Goal: Information Seeking & Learning: Check status

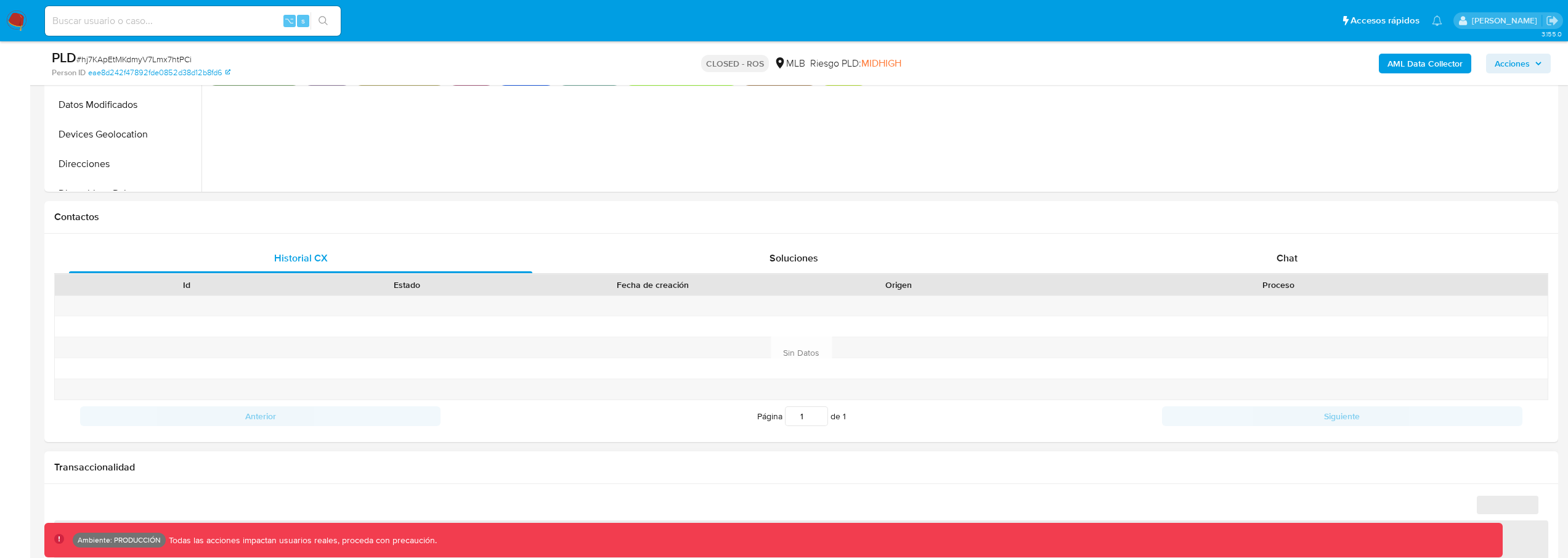
scroll to position [742, 0]
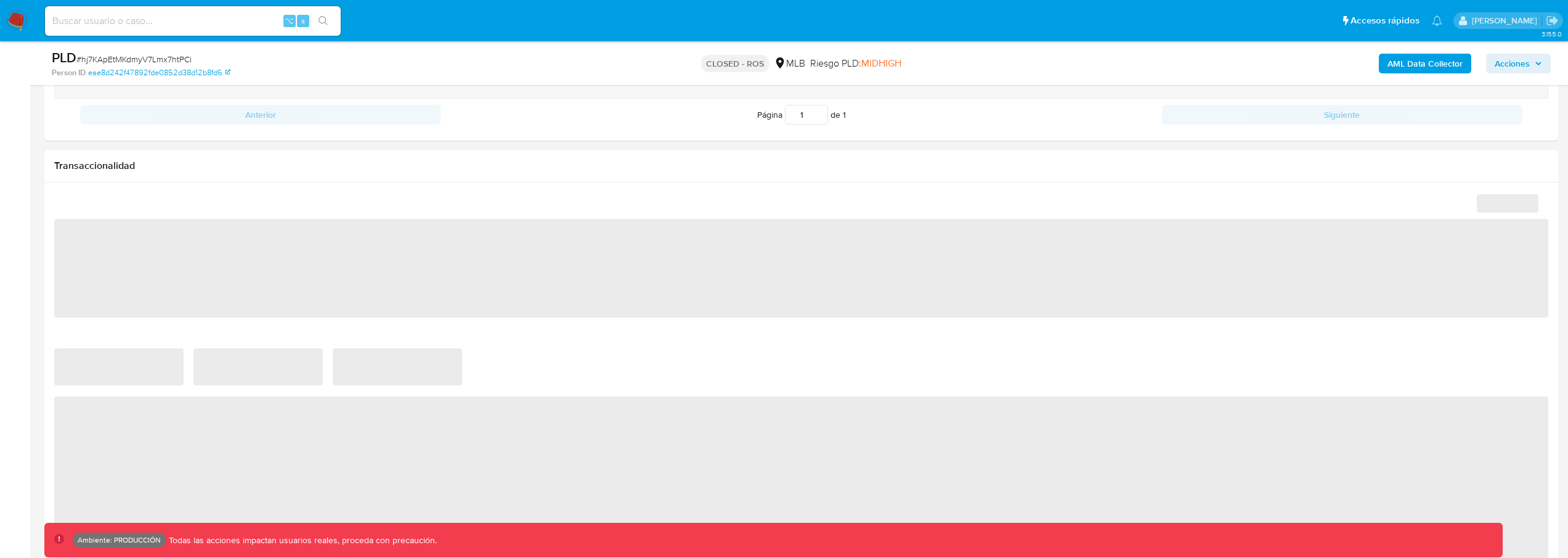
select select "10"
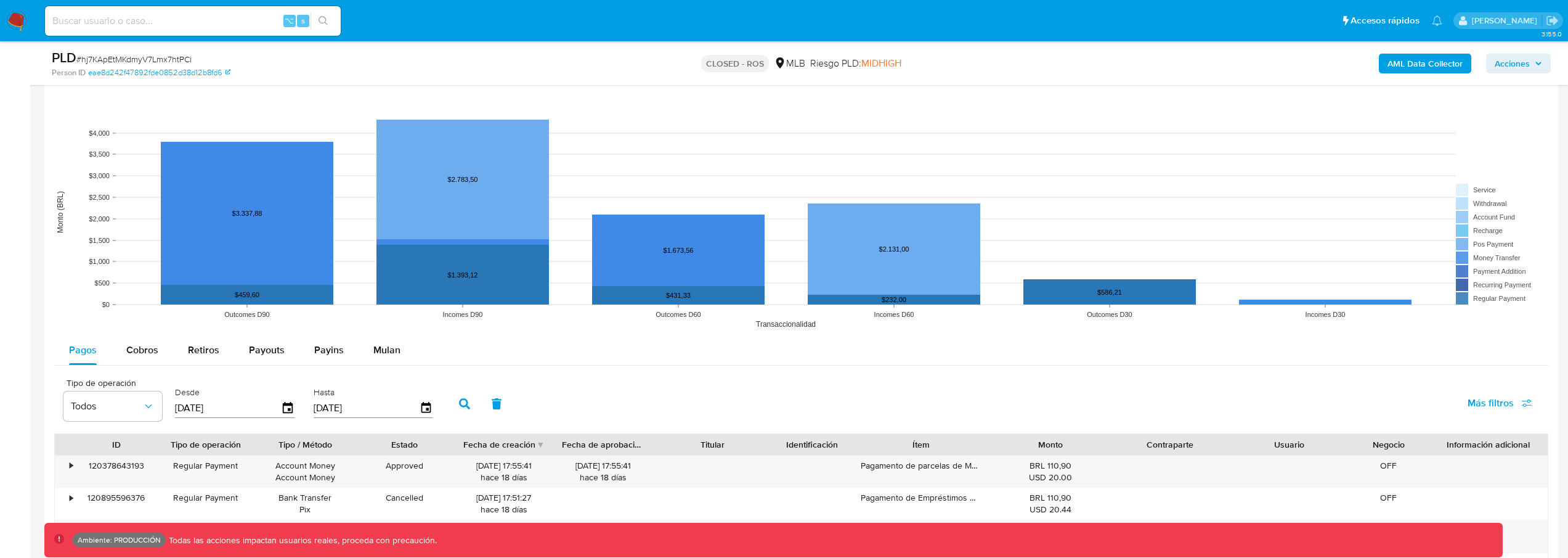
scroll to position [1159, 0]
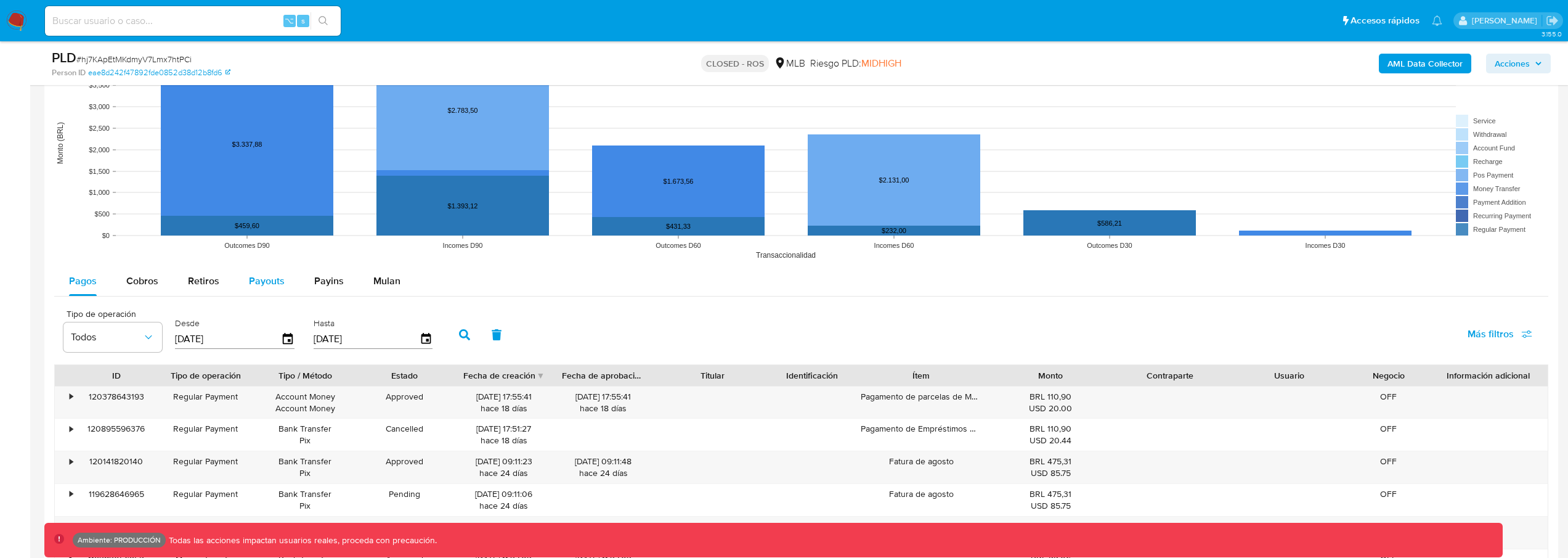
click at [292, 287] on button "Payouts" at bounding box center [266, 281] width 65 height 29
select select "10"
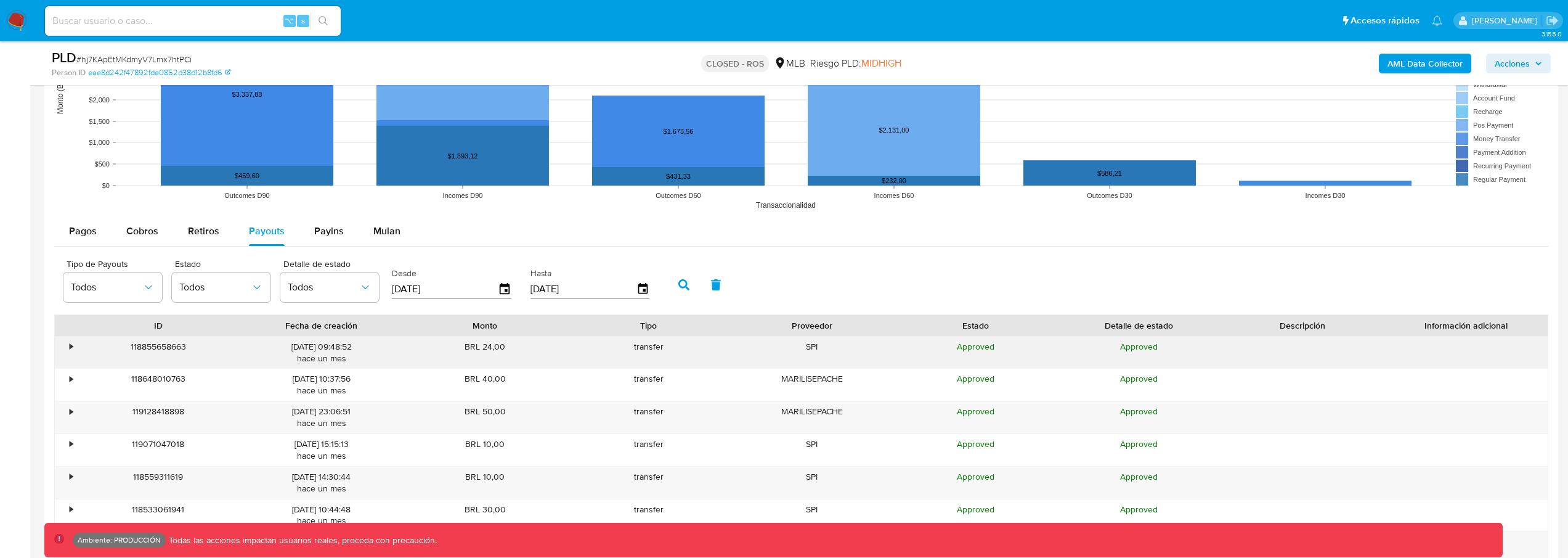
scroll to position [1234, 0]
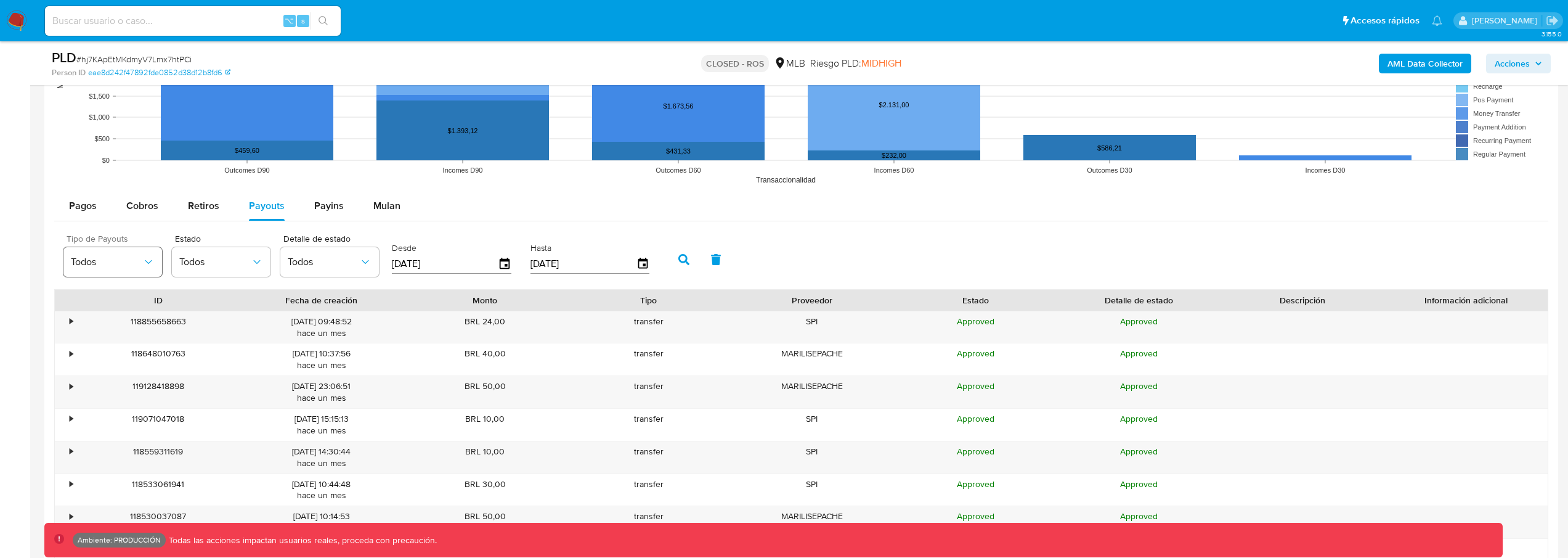
click at [91, 260] on span "Todos" at bounding box center [106, 262] width 71 height 12
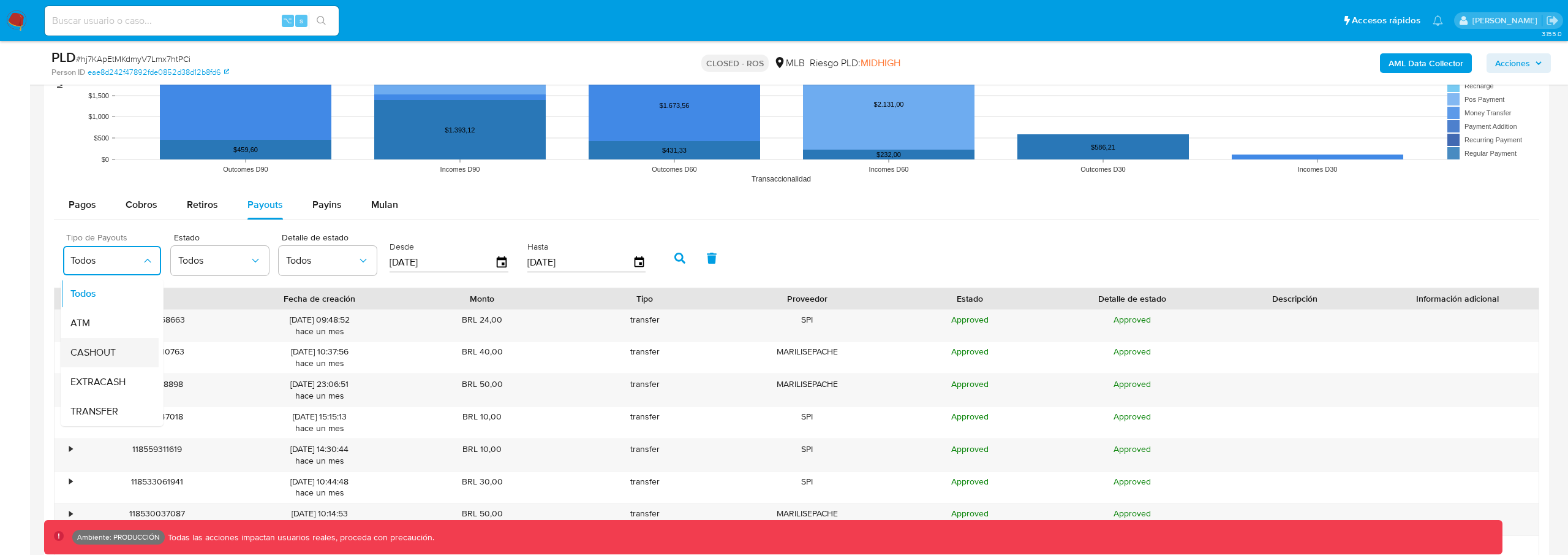
click at [122, 359] on div "CASHOUT" at bounding box center [106, 352] width 71 height 29
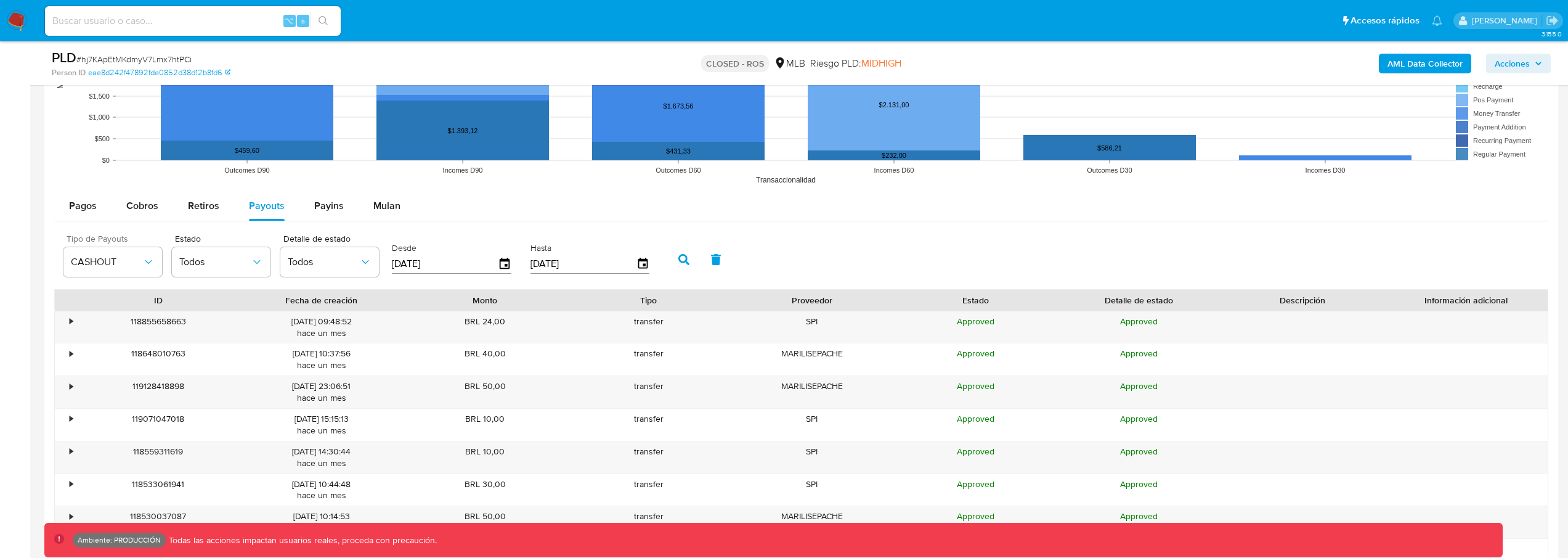
click at [900, 252] on div "Tipo de Payouts CASHOUT Estado Todos Detalle de estado Todos Desde 24/05/2025 H…" at bounding box center [801, 258] width 1494 height 62
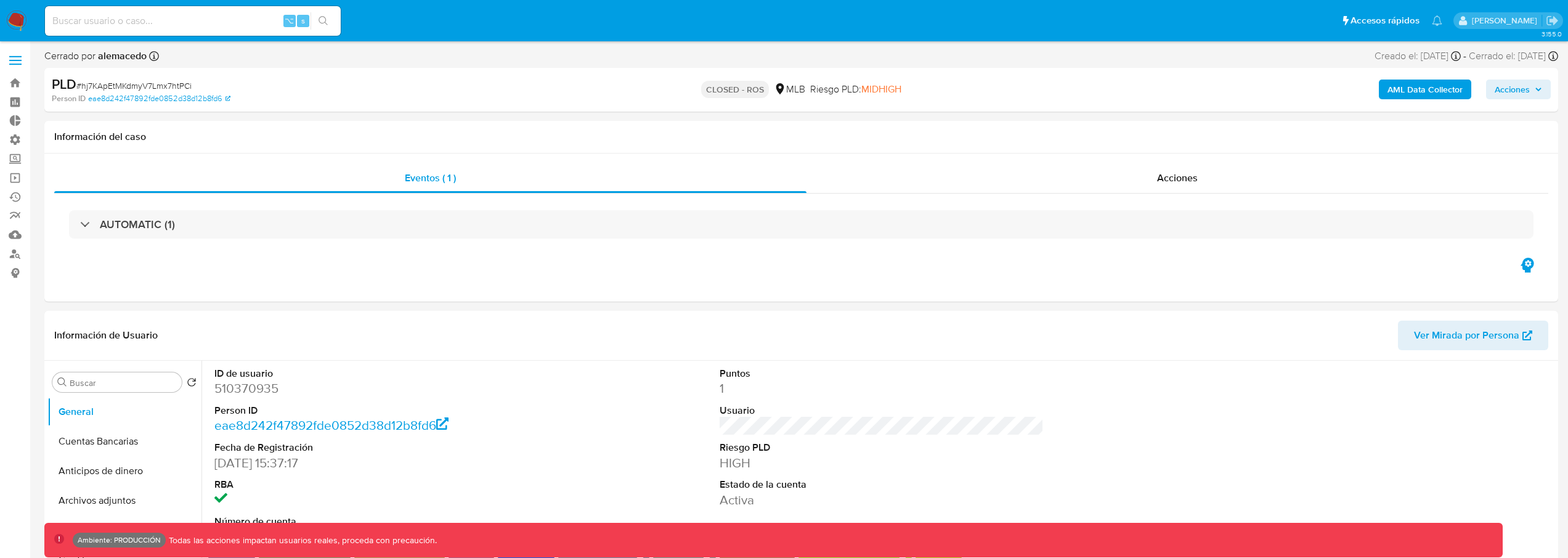
select select "10"
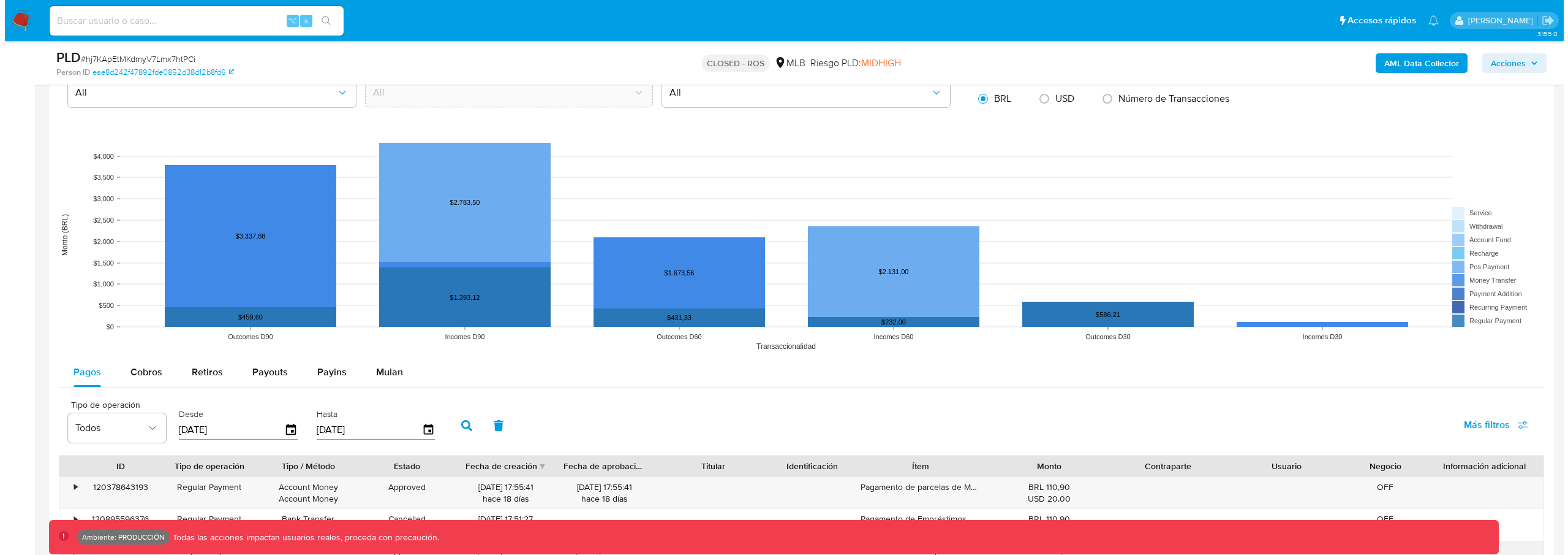
scroll to position [1263, 0]
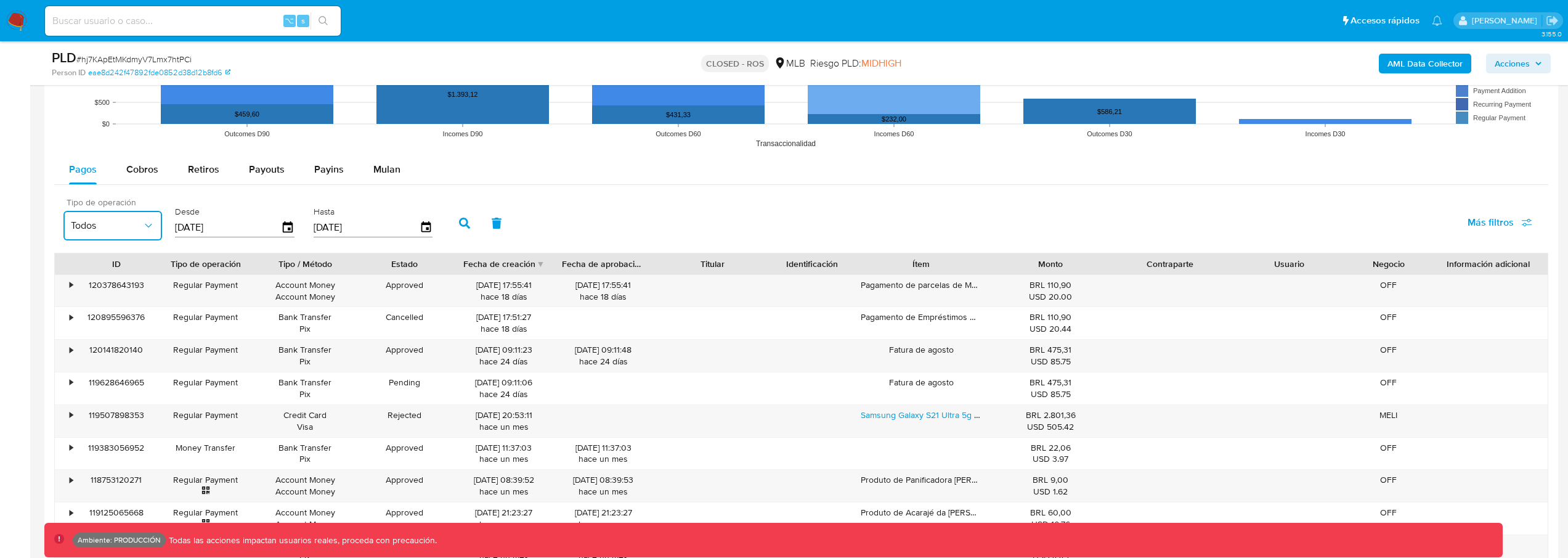
click at [122, 224] on span "Todos" at bounding box center [106, 225] width 71 height 12
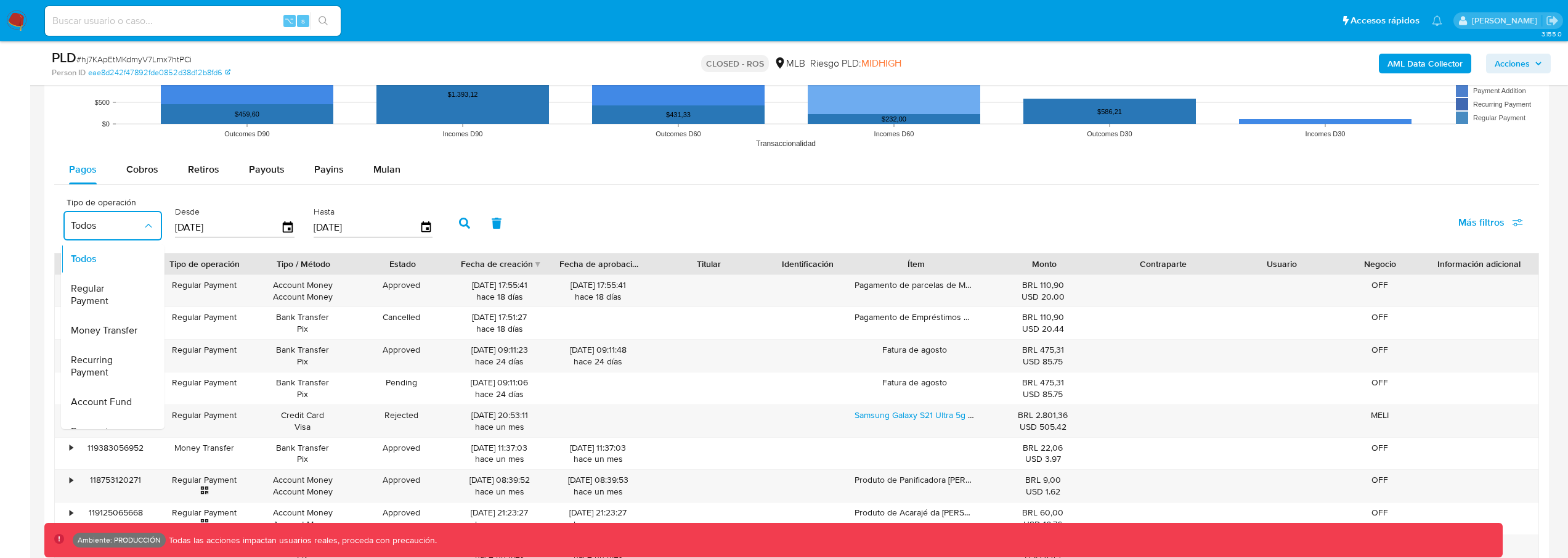
click at [309, 195] on div "Tipo de operación Todos Todos Regular Payment Money Transfer Recurring Payment …" at bounding box center [796, 222] width 1484 height 62
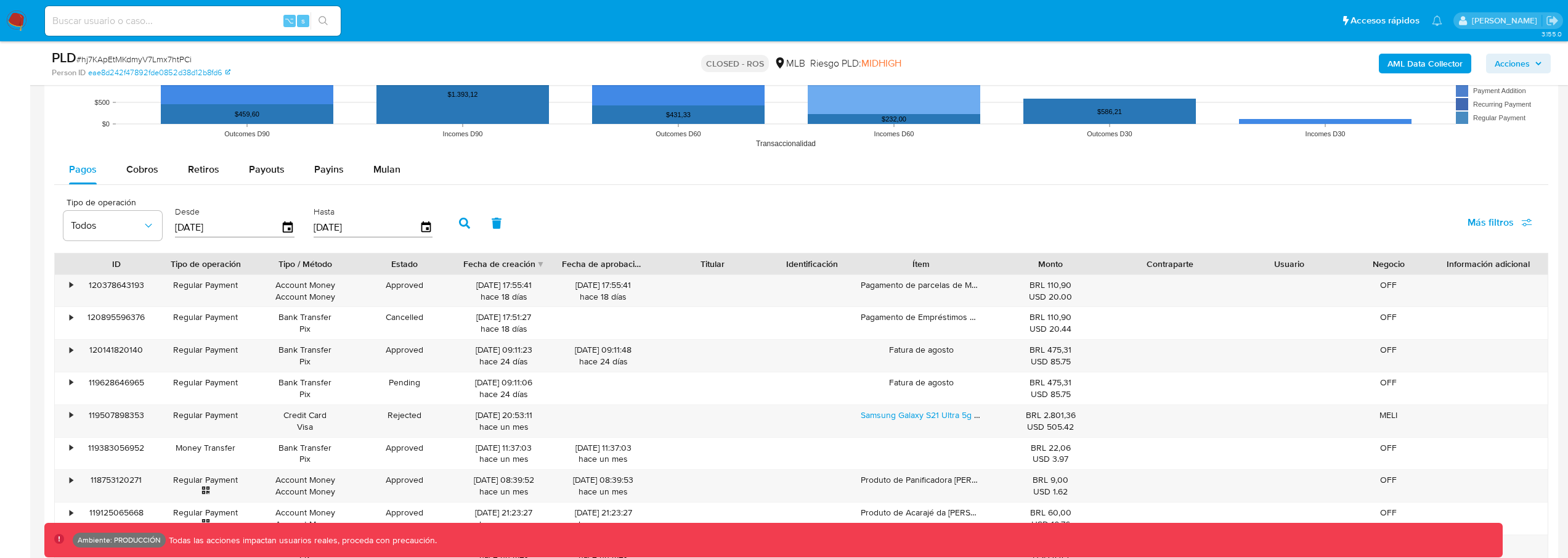
click at [125, 243] on div "Tipo de operación Todos" at bounding box center [113, 221] width 98 height 48
click at [127, 240] on button "Todos" at bounding box center [113, 225] width 98 height 29
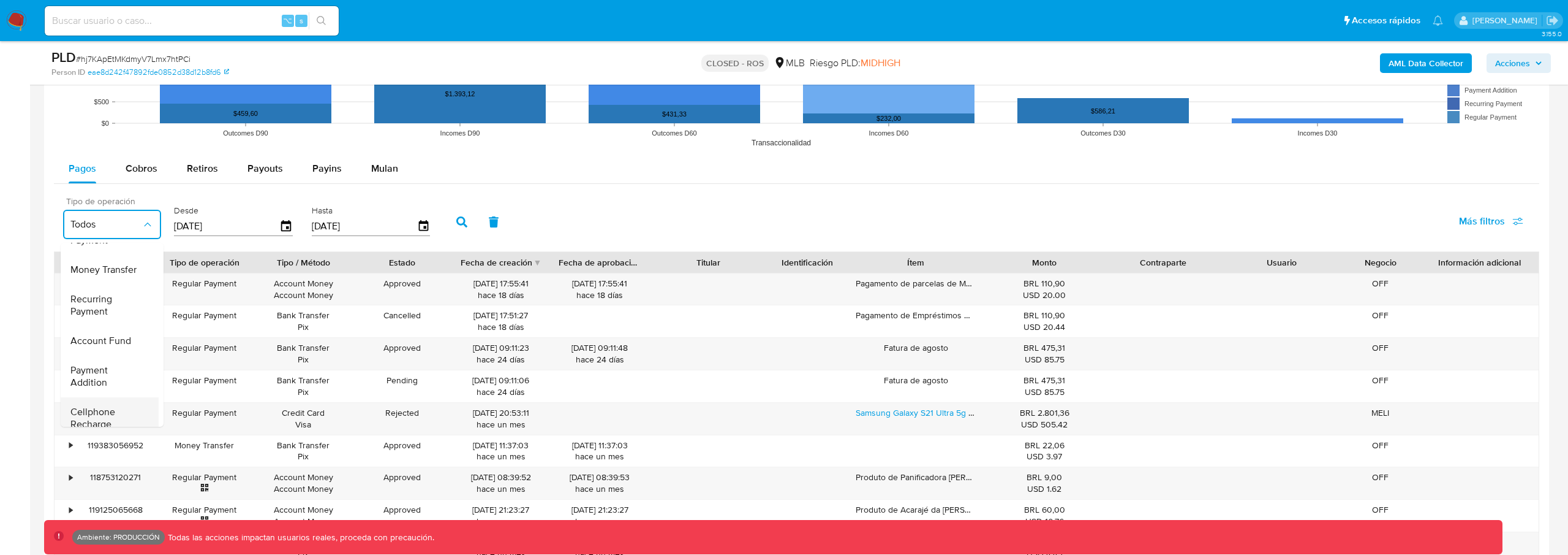
scroll to position [181, 0]
click at [1465, 217] on span "Más filtros" at bounding box center [1482, 221] width 46 height 29
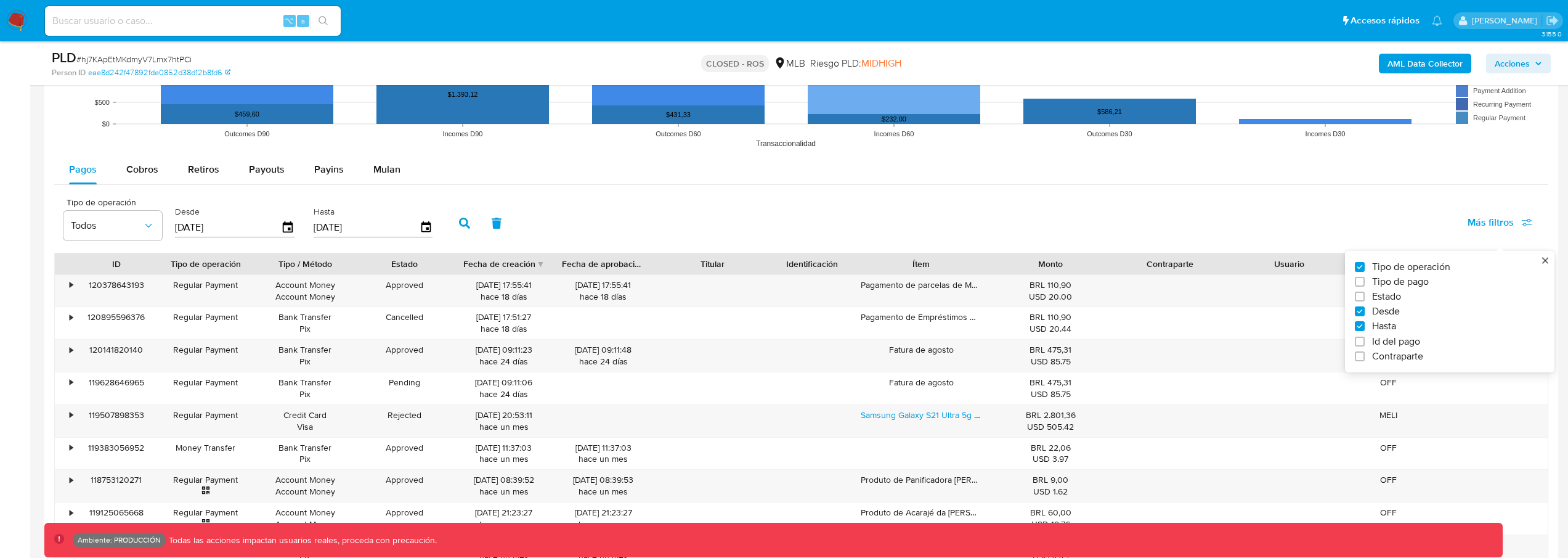
click at [1427, 276] on span "Tipo de pago" at bounding box center [1400, 282] width 56 height 12
click at [1365, 276] on input "Tipo de pago" at bounding box center [1359, 281] width 10 height 10
checkbox input "true"
type input "[DATE]"
click at [222, 220] on span "Todos" at bounding box center [215, 225] width 71 height 12
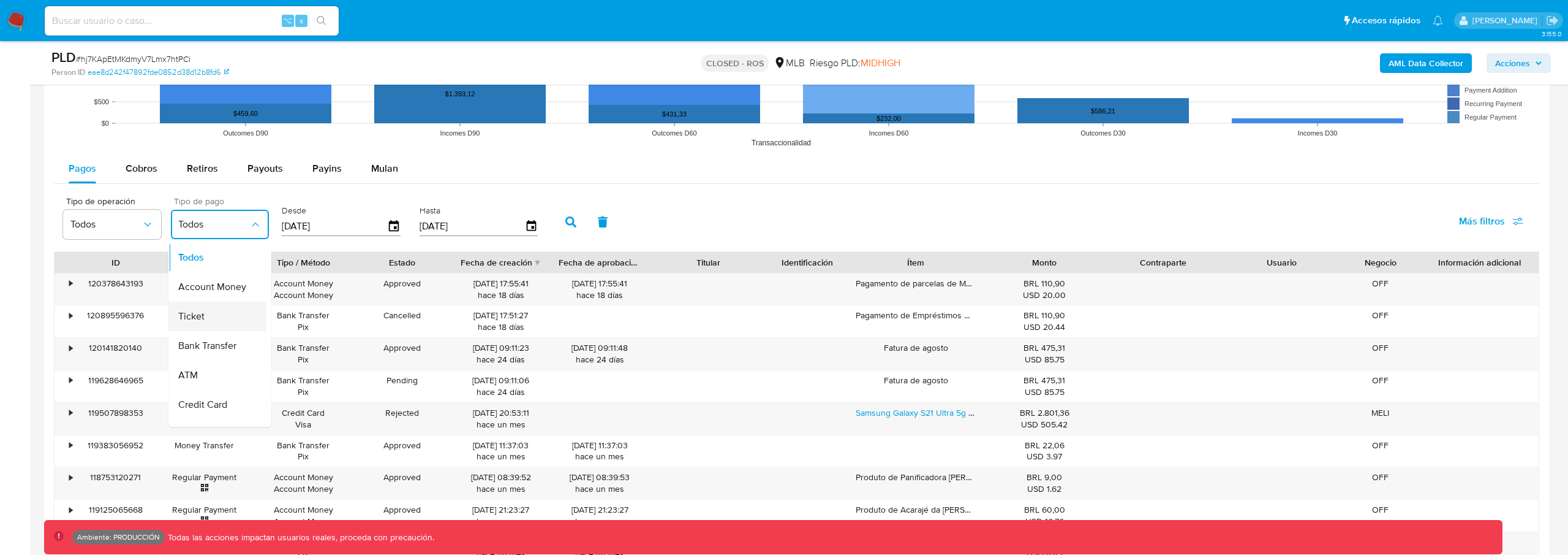
click at [199, 313] on span "Ticket" at bounding box center [192, 316] width 26 height 12
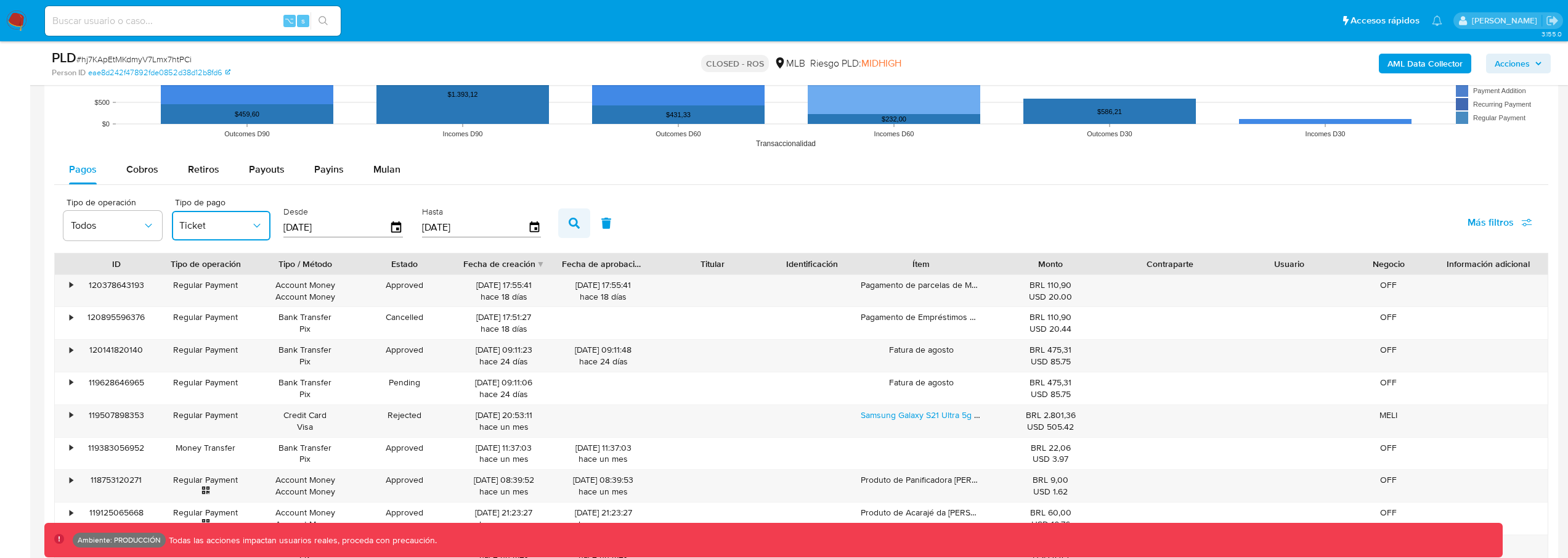
click at [580, 224] on button "button" at bounding box center [574, 223] width 32 height 29
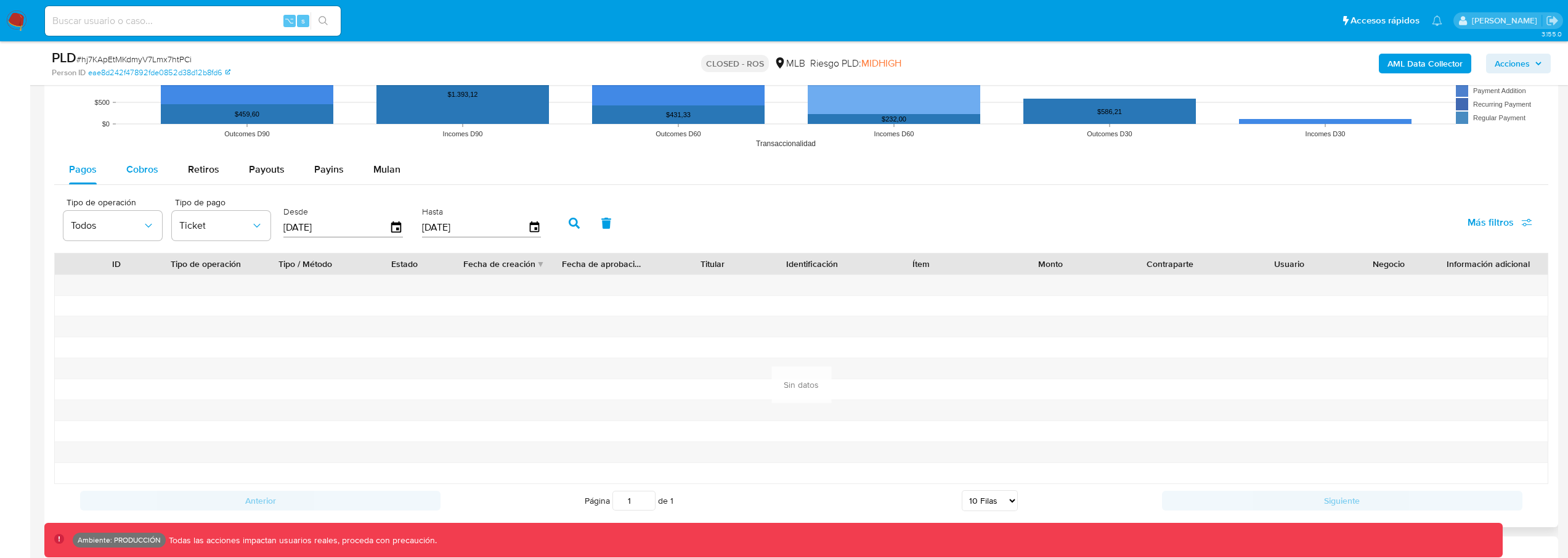
click at [137, 175] on span "Cobros" at bounding box center [142, 169] width 32 height 14
select select "10"
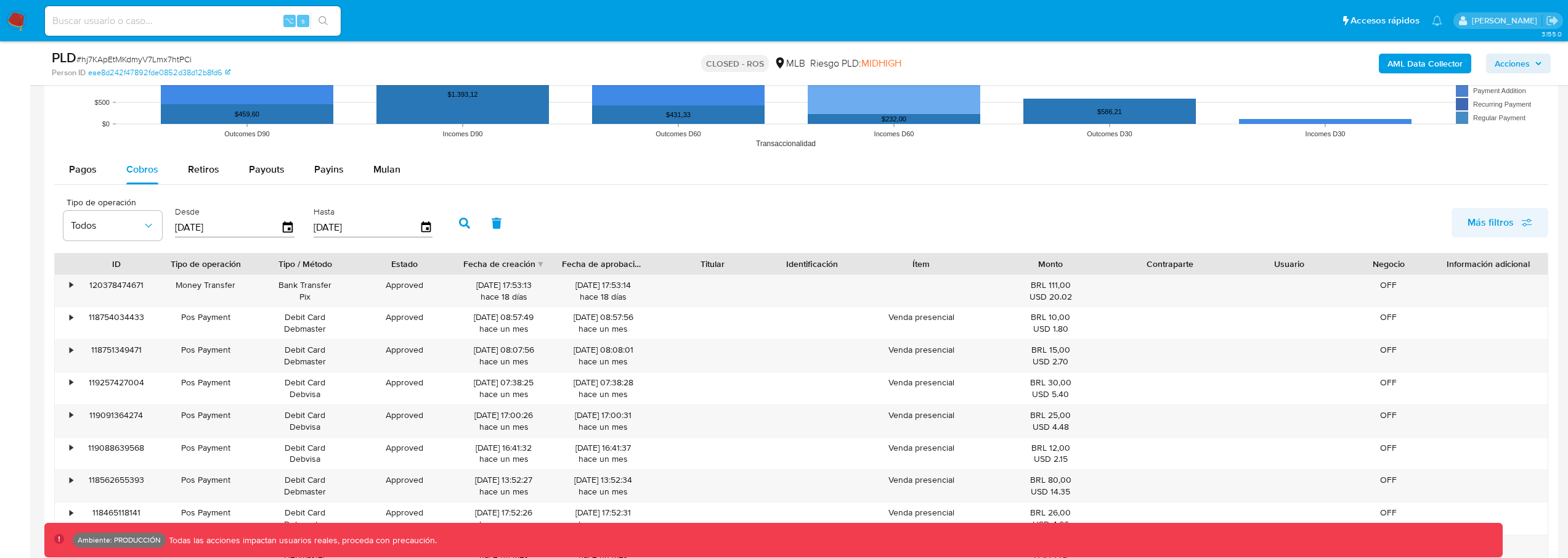
click at [1514, 227] on span "Más filtros" at bounding box center [1500, 222] width 65 height 27
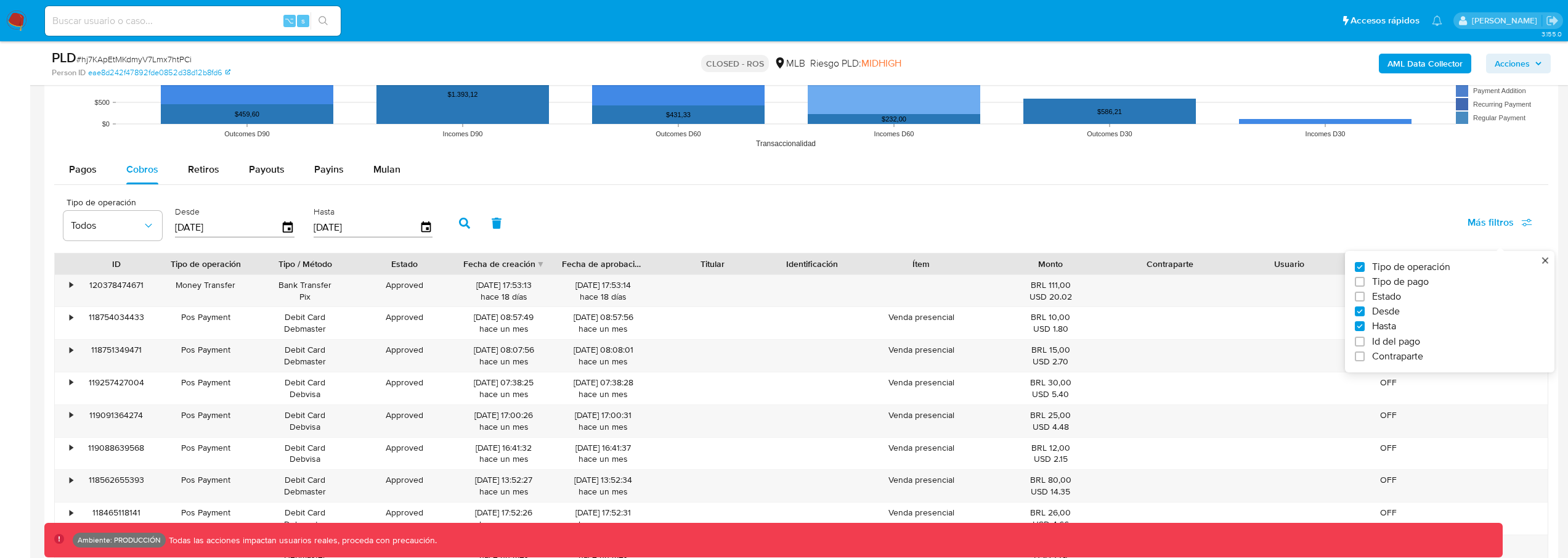
click at [1405, 278] on span "Tipo de pago" at bounding box center [1400, 282] width 56 height 12
click at [1365, 278] on input "Tipo de pago" at bounding box center [1359, 281] width 10 height 10
checkbox input "true"
type input "[DATE]"
click at [187, 229] on span "Todos" at bounding box center [215, 225] width 71 height 12
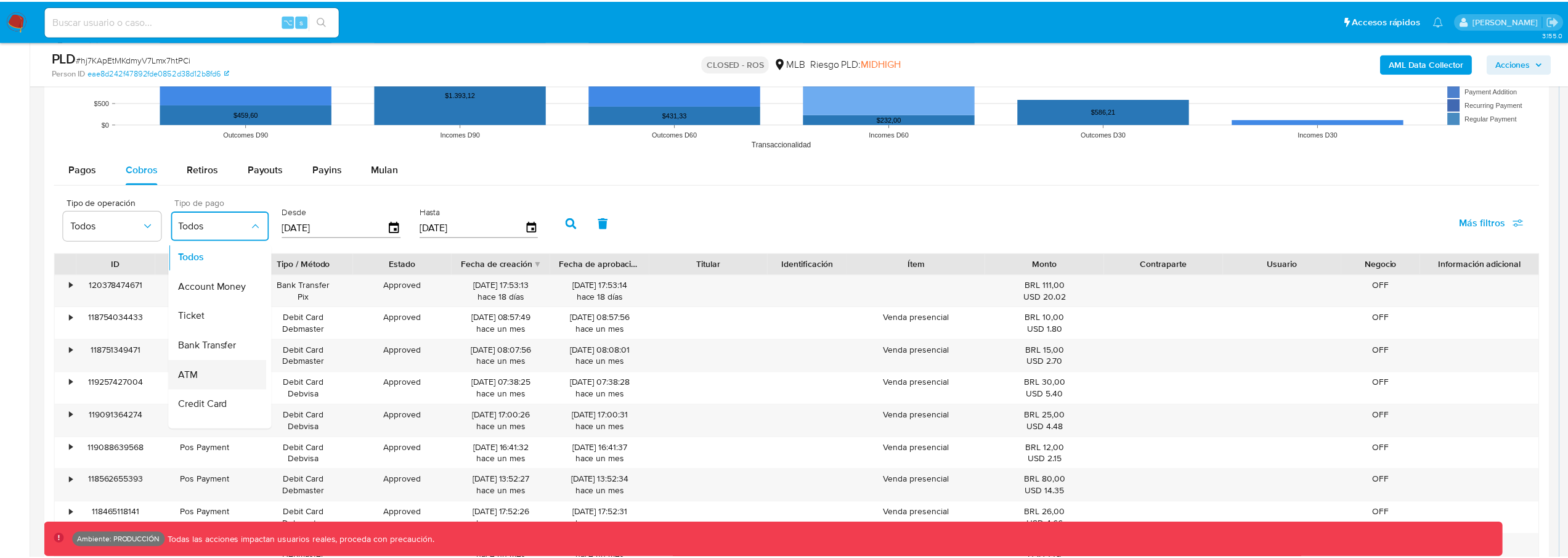
scroll to position [0, 0]
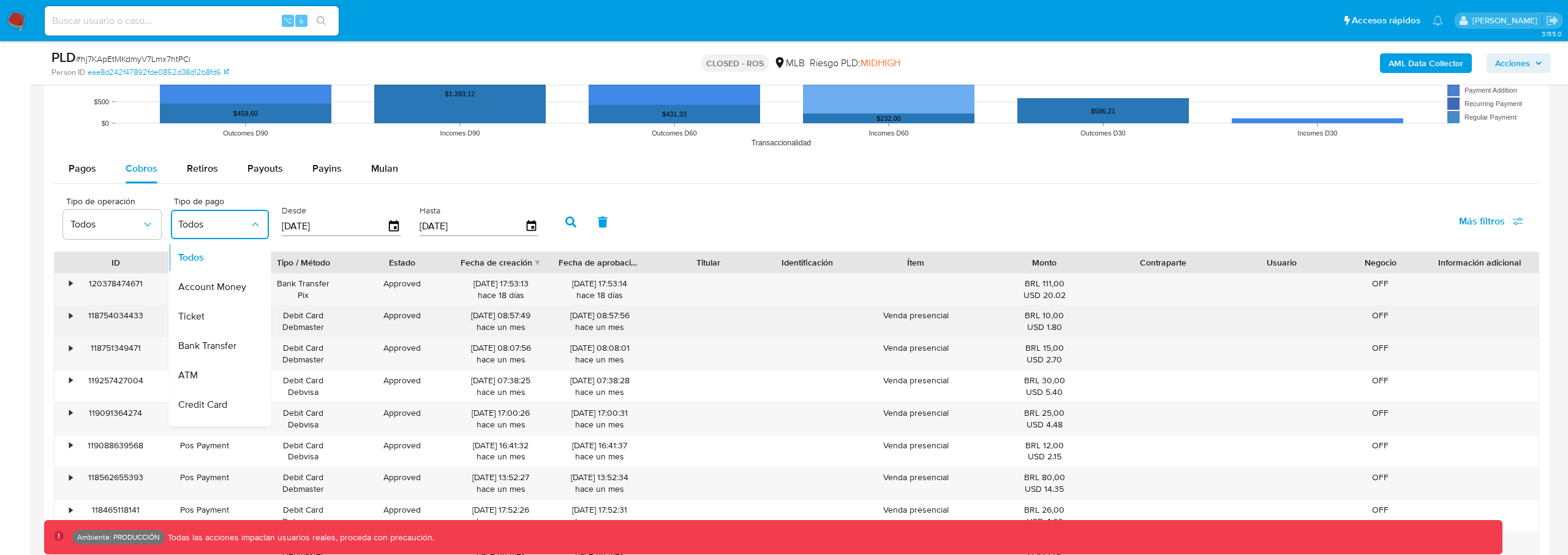
click at [205, 317] on div "Ticket" at bounding box center [214, 316] width 71 height 29
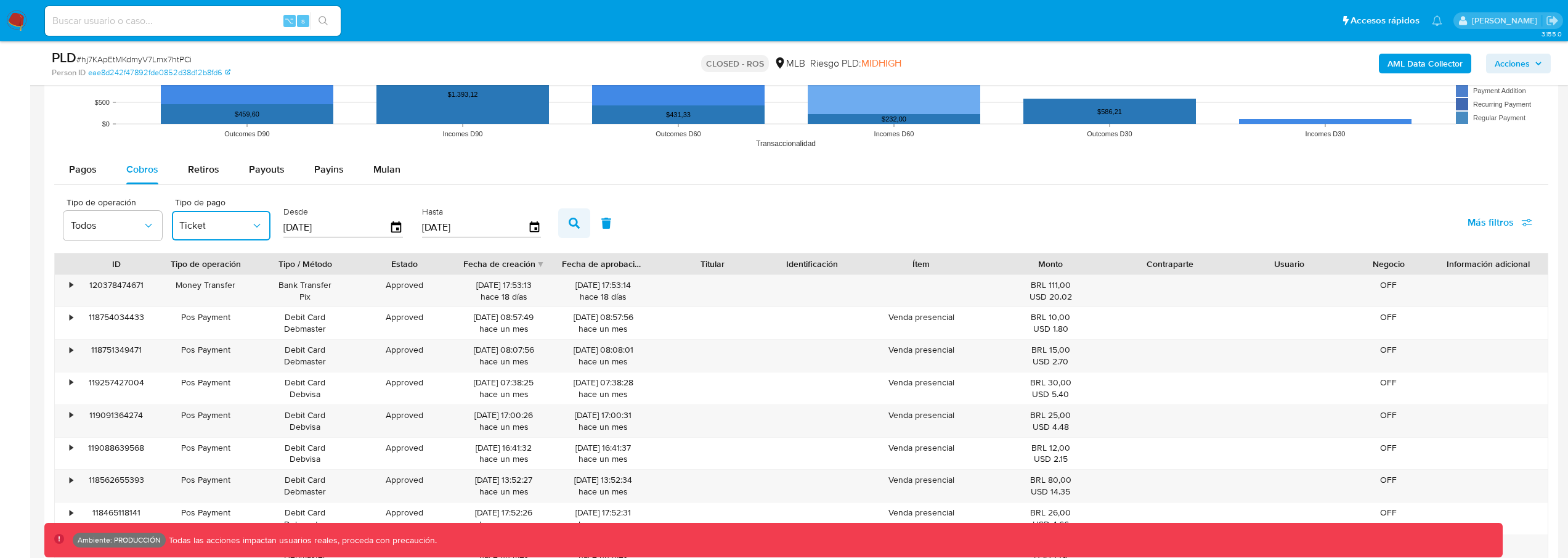
click at [572, 227] on icon "button" at bounding box center [574, 223] width 11 height 11
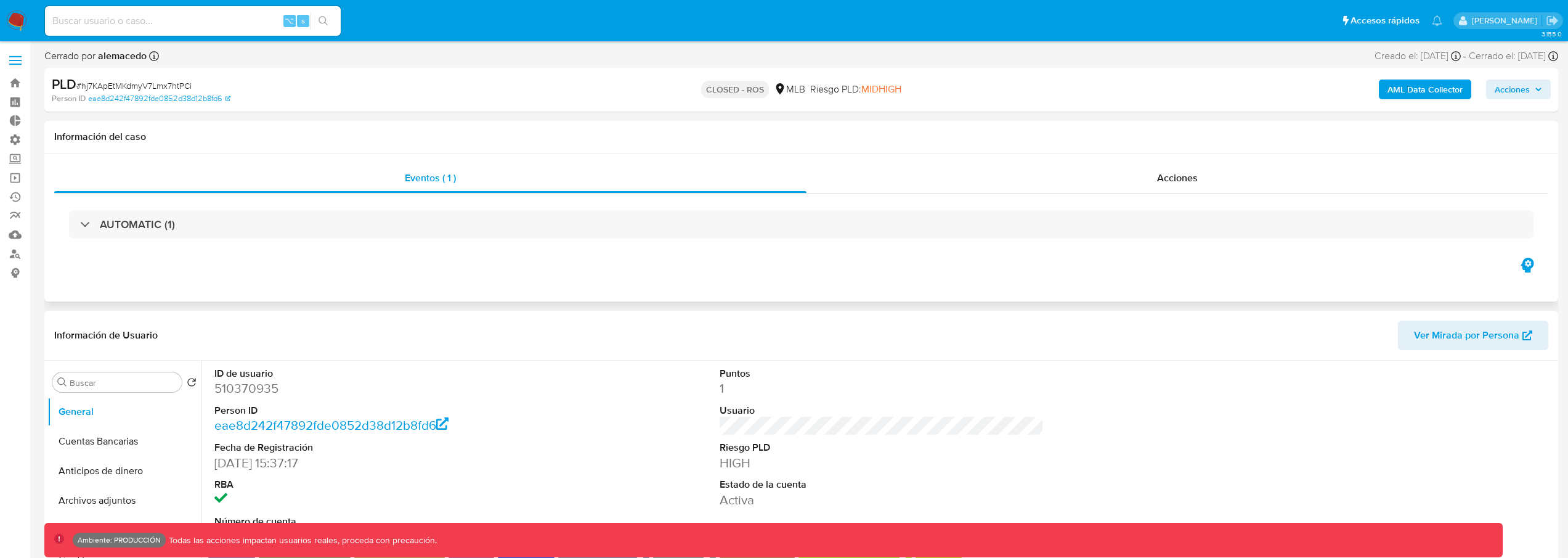
select select "10"
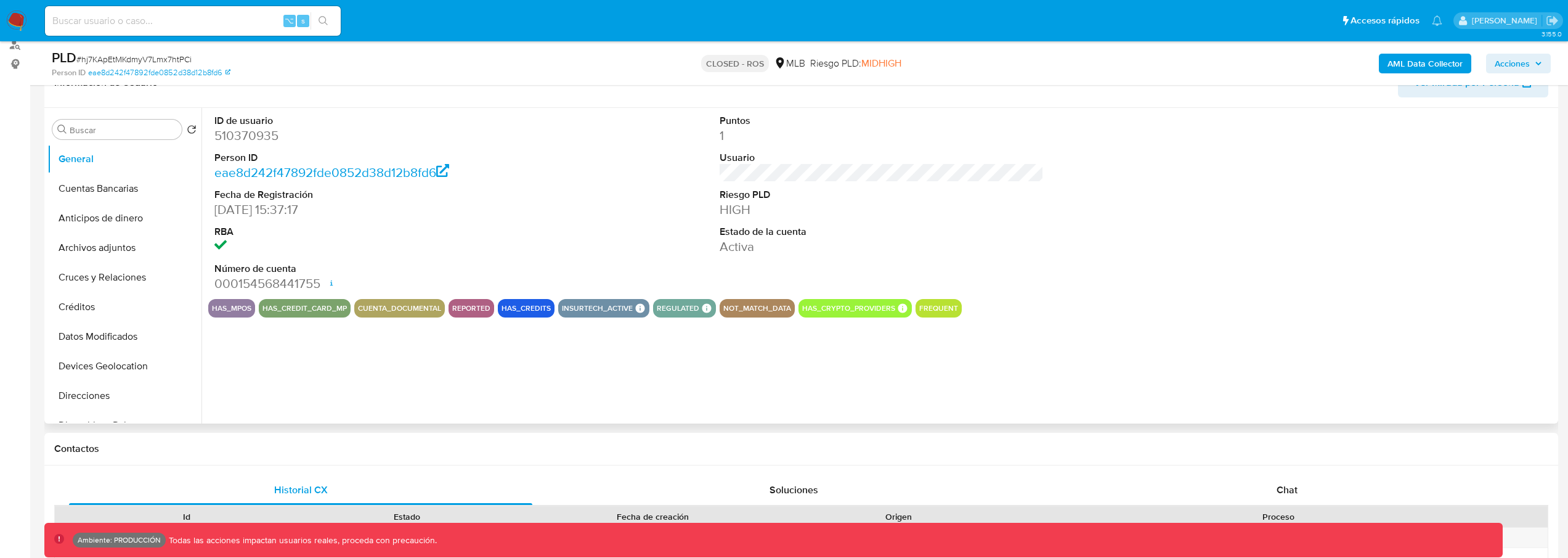
scroll to position [97, 0]
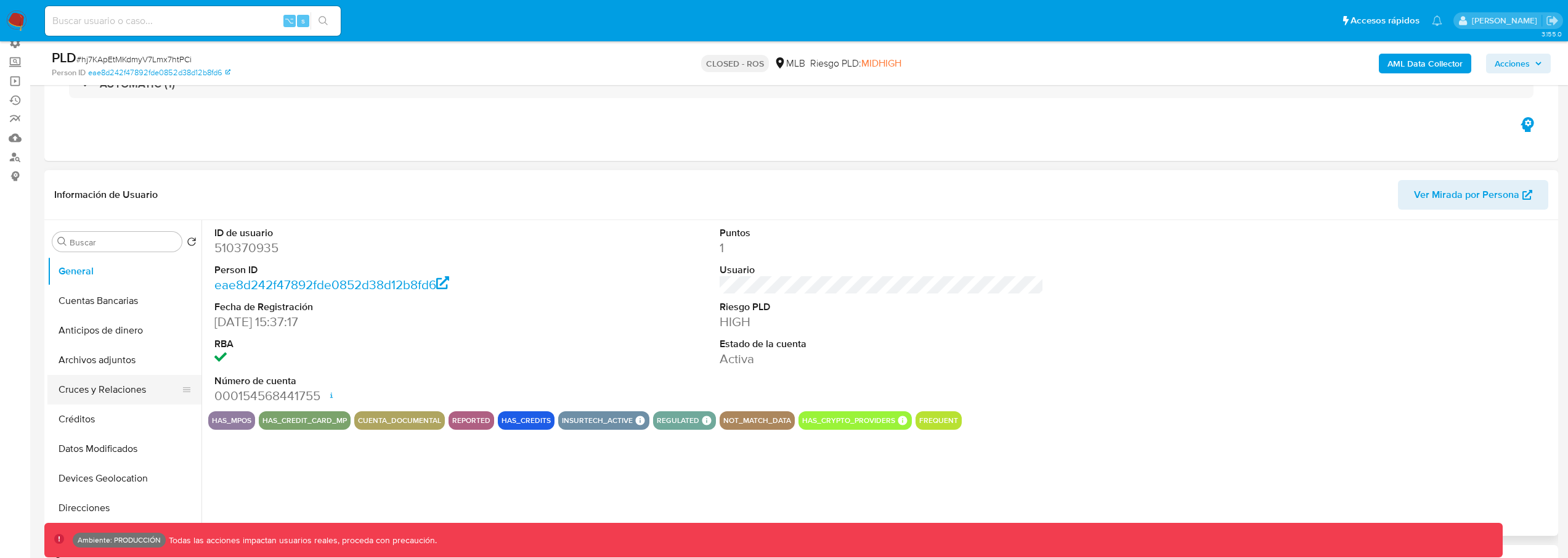
click at [105, 383] on button "Cruces y Relaciones" at bounding box center [119, 389] width 144 height 29
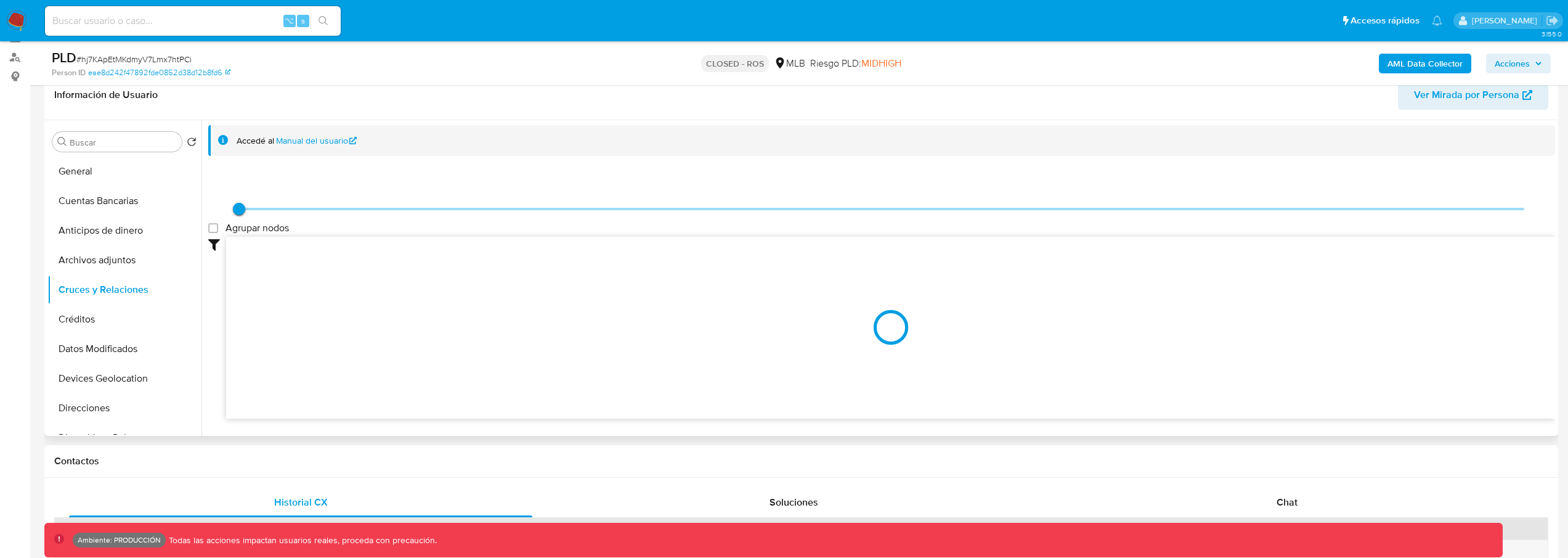
scroll to position [198, 0]
click at [217, 243] on icon at bounding box center [217, 243] width 18 height 15
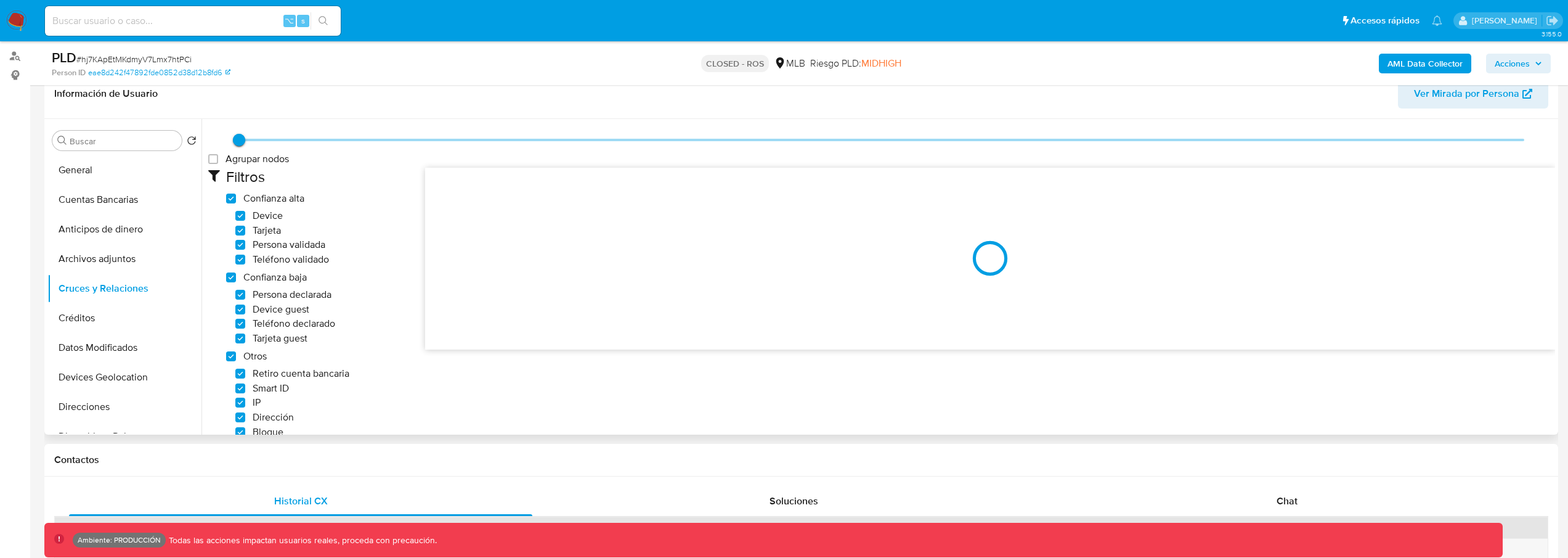
scroll to position [65, 0]
click at [218, 178] on icon at bounding box center [217, 177] width 18 height 15
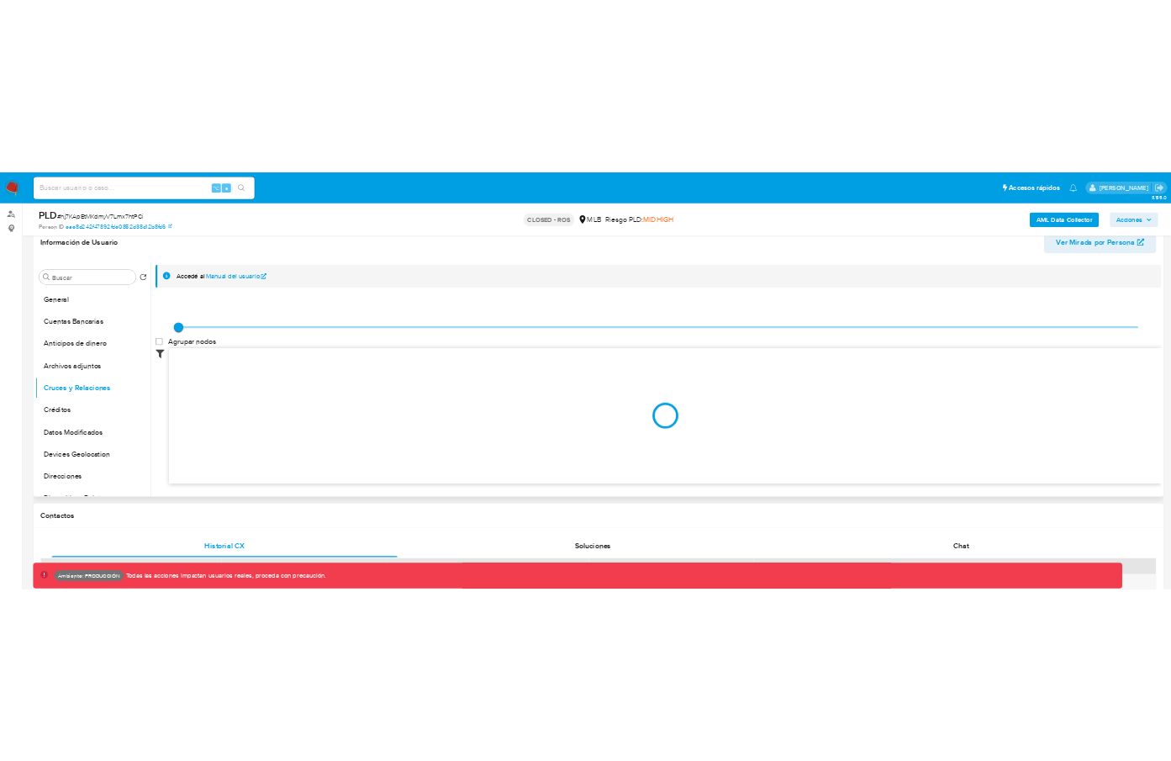
scroll to position [0, 0]
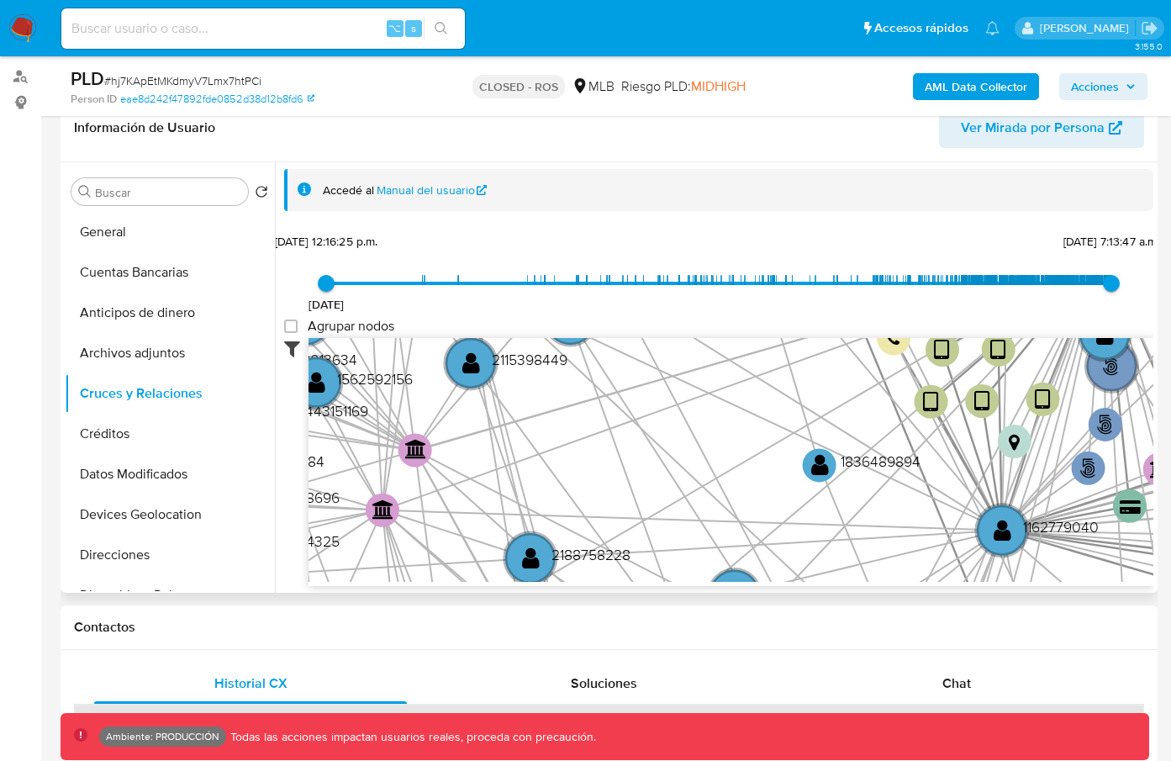
click at [295, 343] on icon at bounding box center [296, 348] width 24 height 20
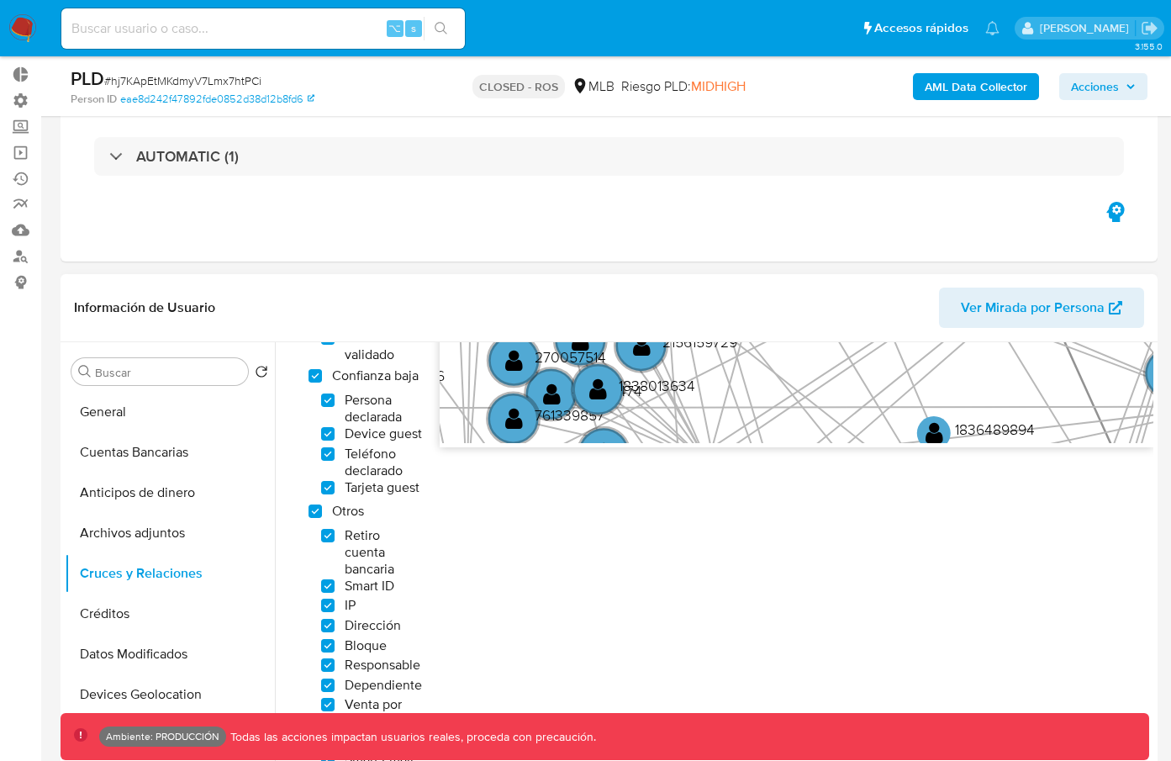
scroll to position [287, 0]
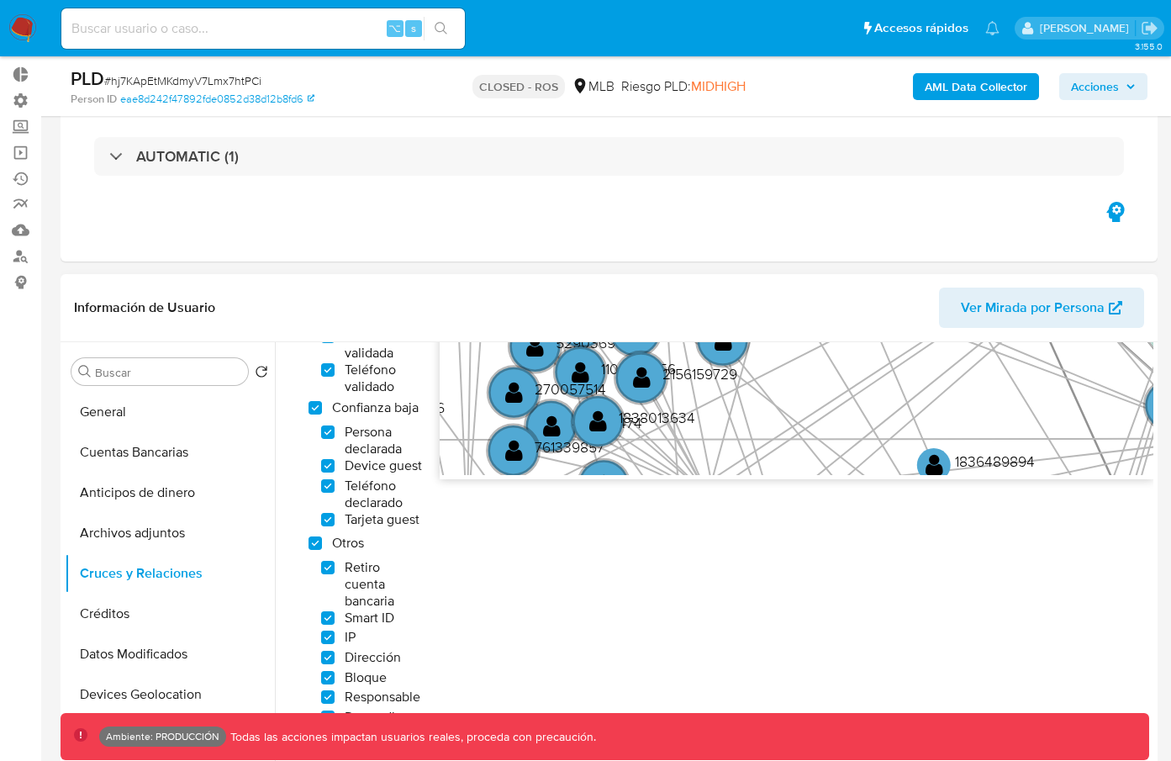
click at [369, 438] on span "Persona declarada" at bounding box center [384, 441] width 78 height 34
click at [334, 438] on input "Persona declarada" at bounding box center [327, 431] width 13 height 13
click at [369, 438] on span "Persona declarada" at bounding box center [384, 441] width 78 height 34
click at [334, 438] on input "Persona declarada" at bounding box center [327, 431] width 13 height 13
click at [369, 438] on span "Persona declarada" at bounding box center [384, 441] width 78 height 34
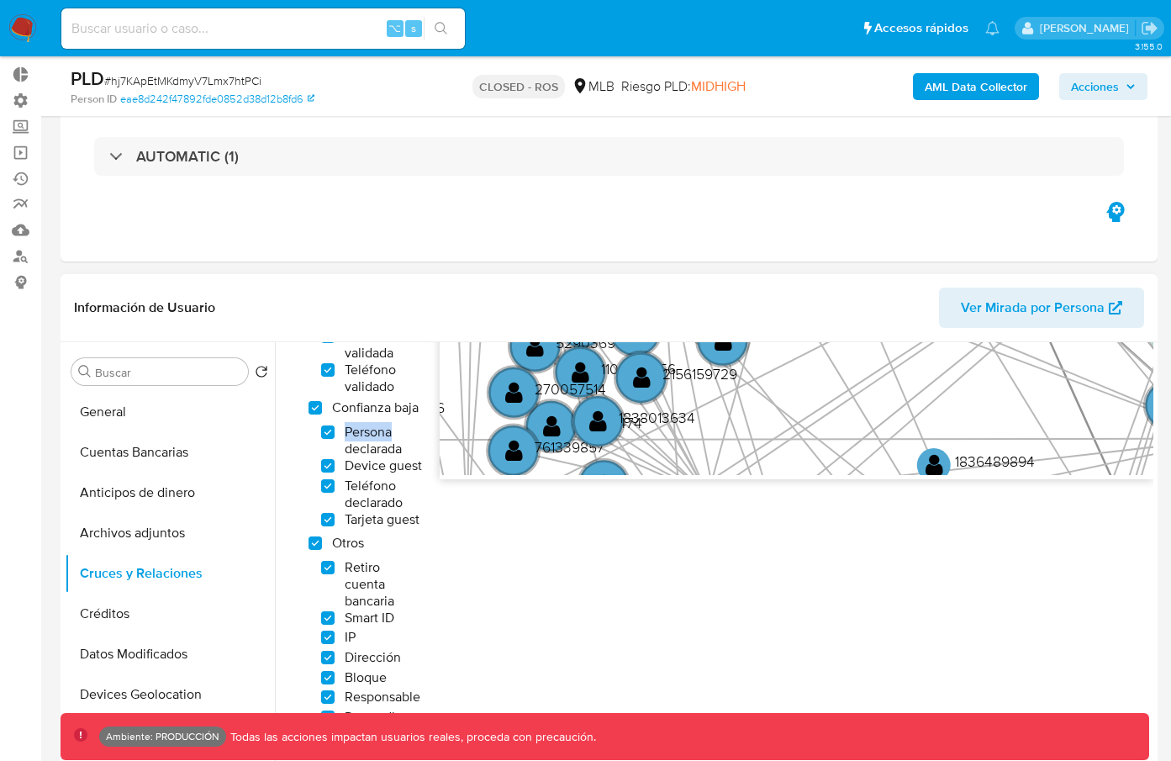
click at [334, 438] on input "Persona declarada" at bounding box center [327, 431] width 13 height 13
checkbox input "false"
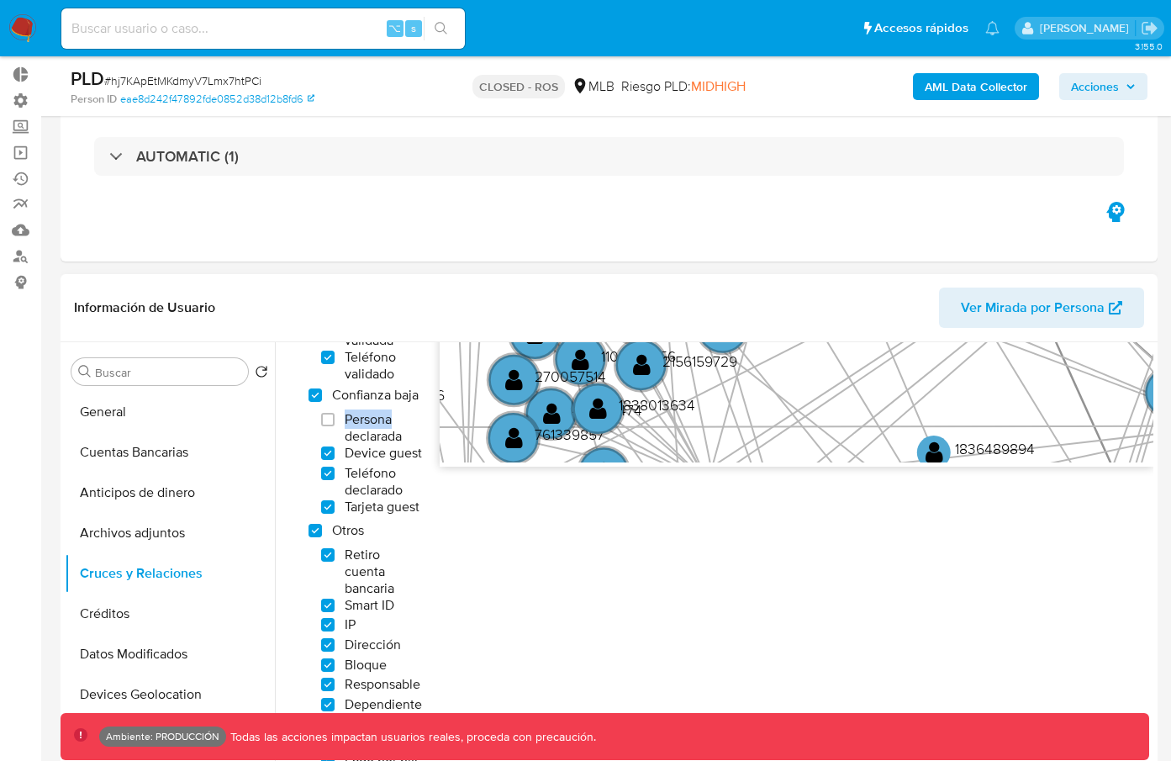
scroll to position [366, 0]
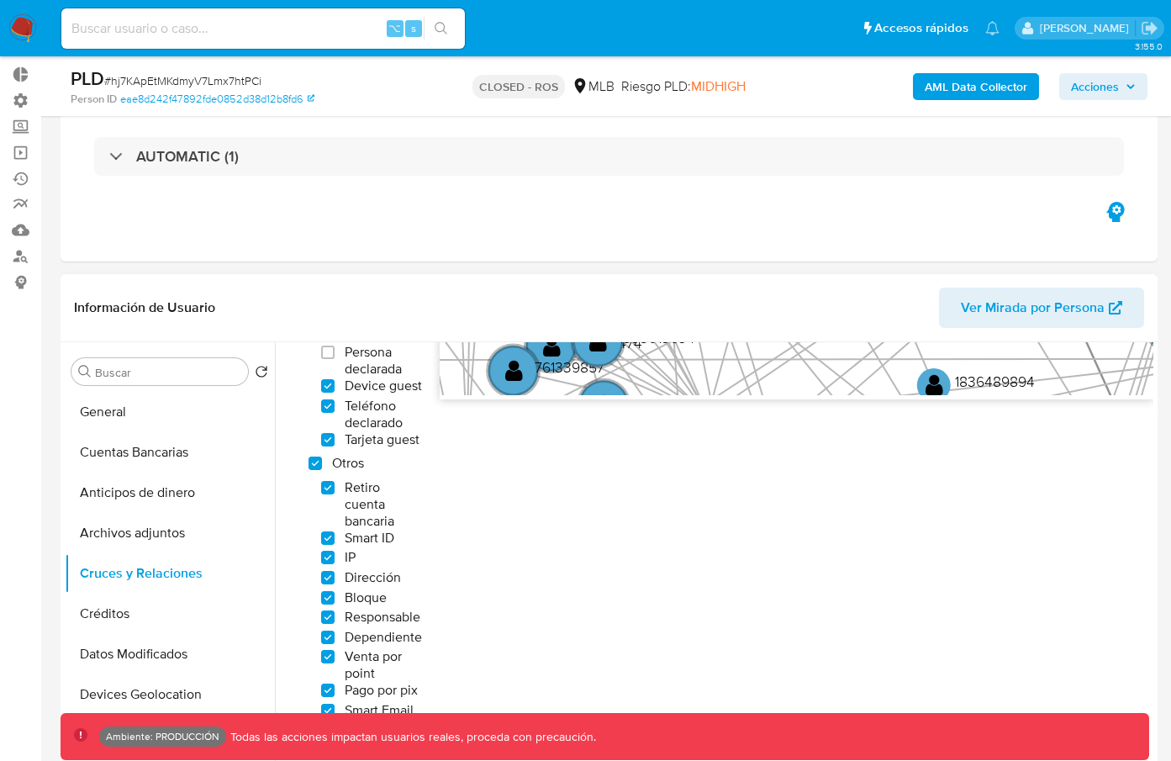
click at [340, 461] on span "Otros" at bounding box center [348, 463] width 32 height 17
click at [322, 461] on others "Otros" at bounding box center [314, 462] width 13 height 13
checkbox others "false"
checkbox input "false"
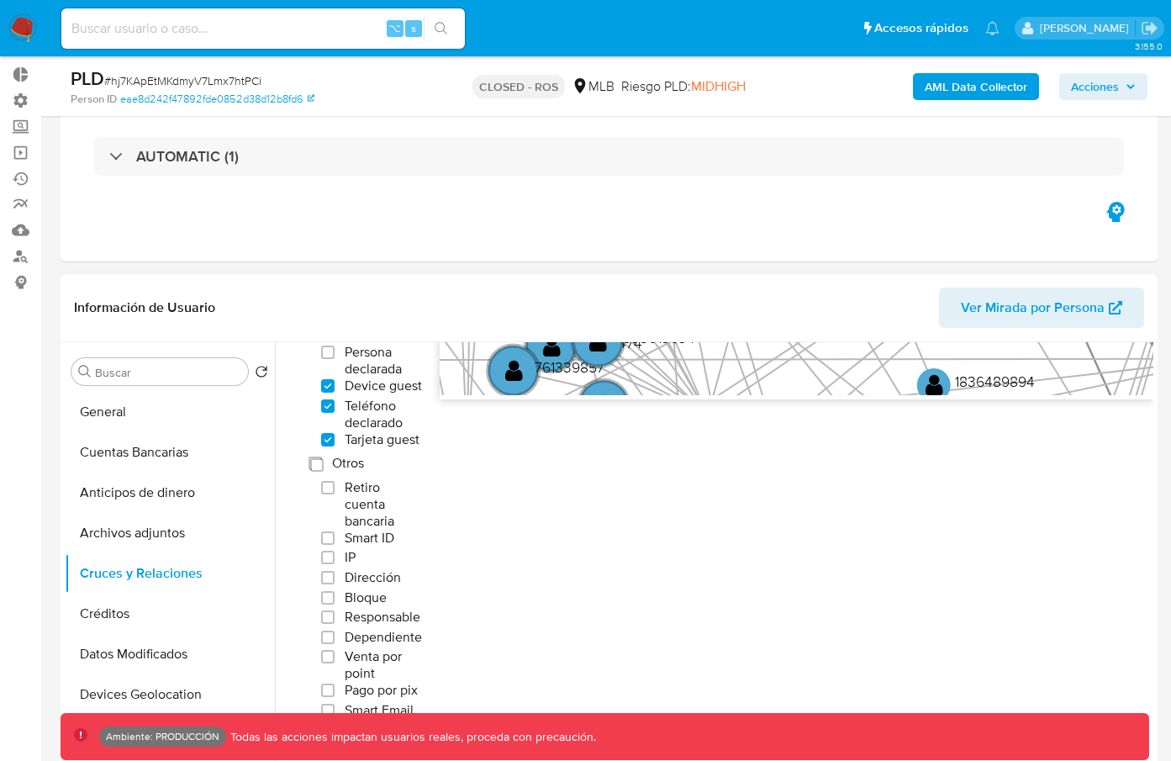
checkbox input "false"
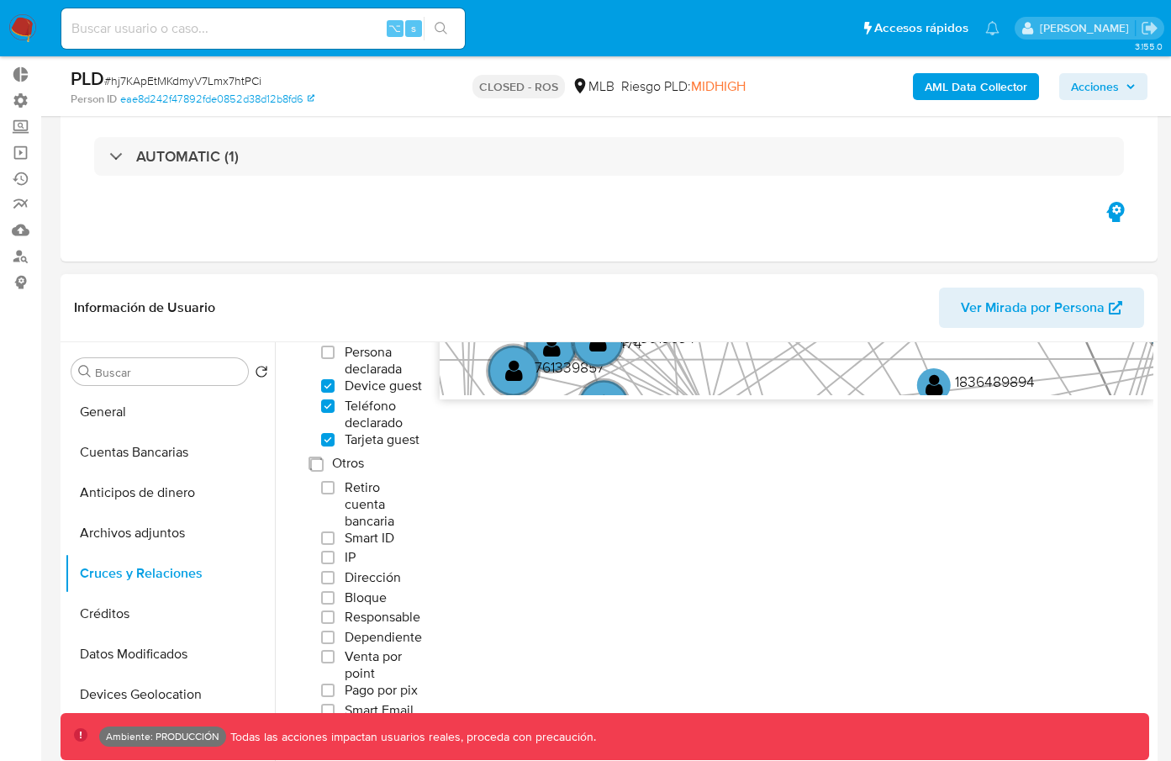
checkbox input "false"
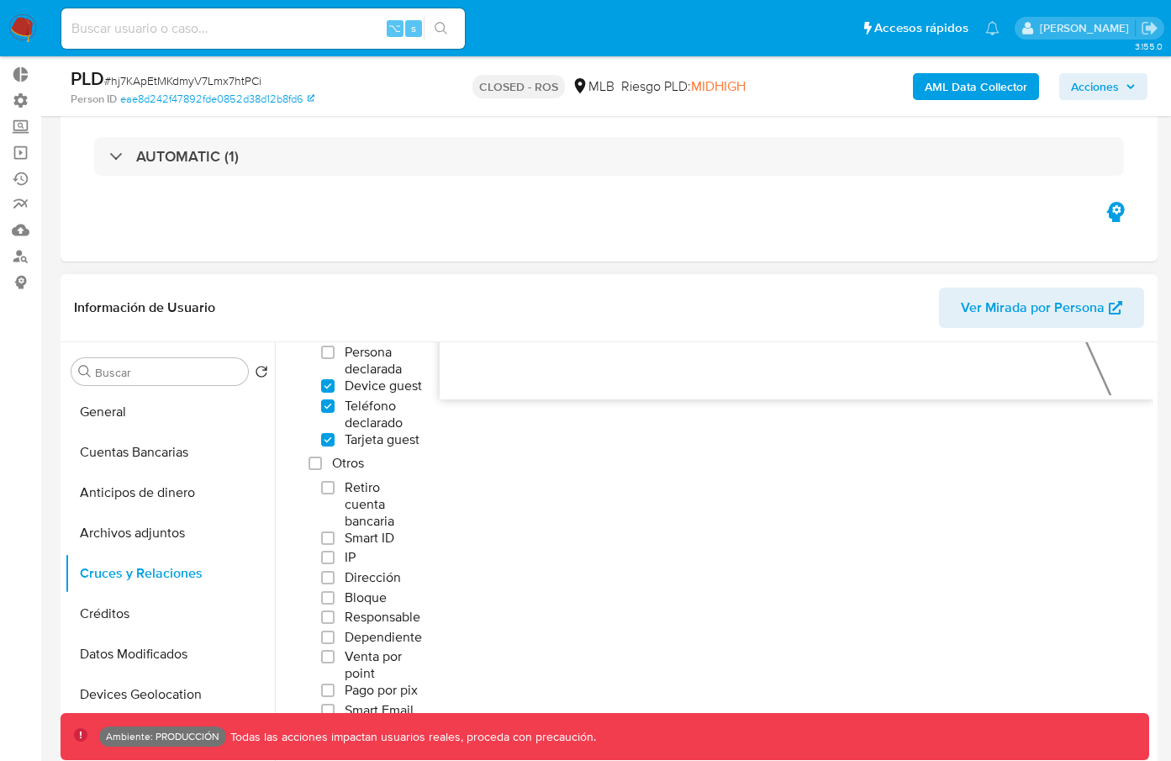
click at [339, 466] on span "Otros" at bounding box center [348, 463] width 32 height 17
click at [322, 466] on others "Otros" at bounding box center [314, 462] width 13 height 13
checkbox others "true"
checkbox input "true"
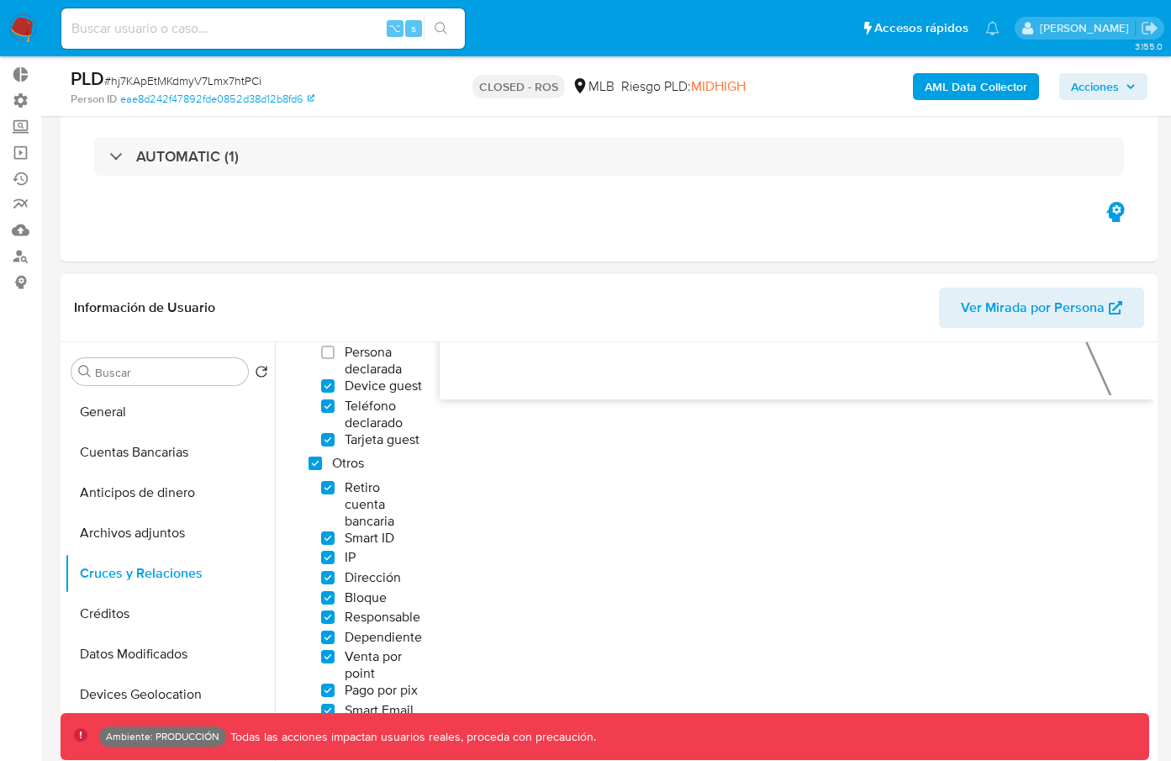
checkbox input "true"
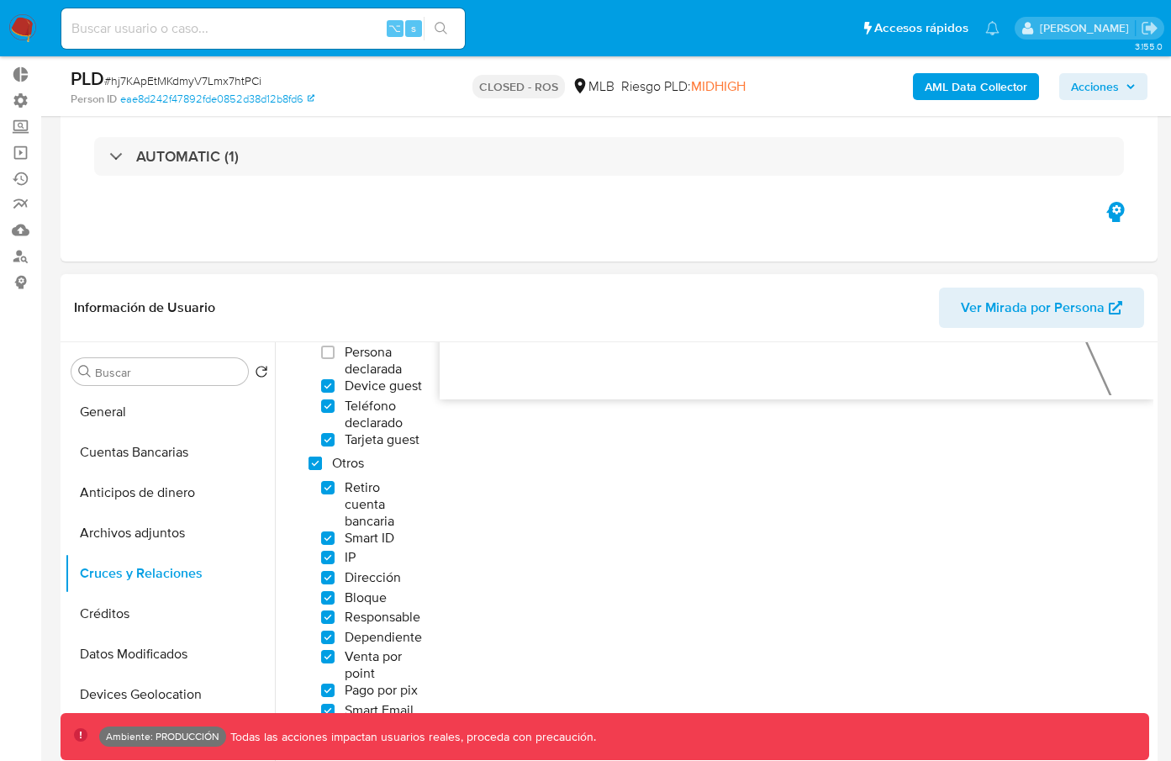
checkbox input "true"
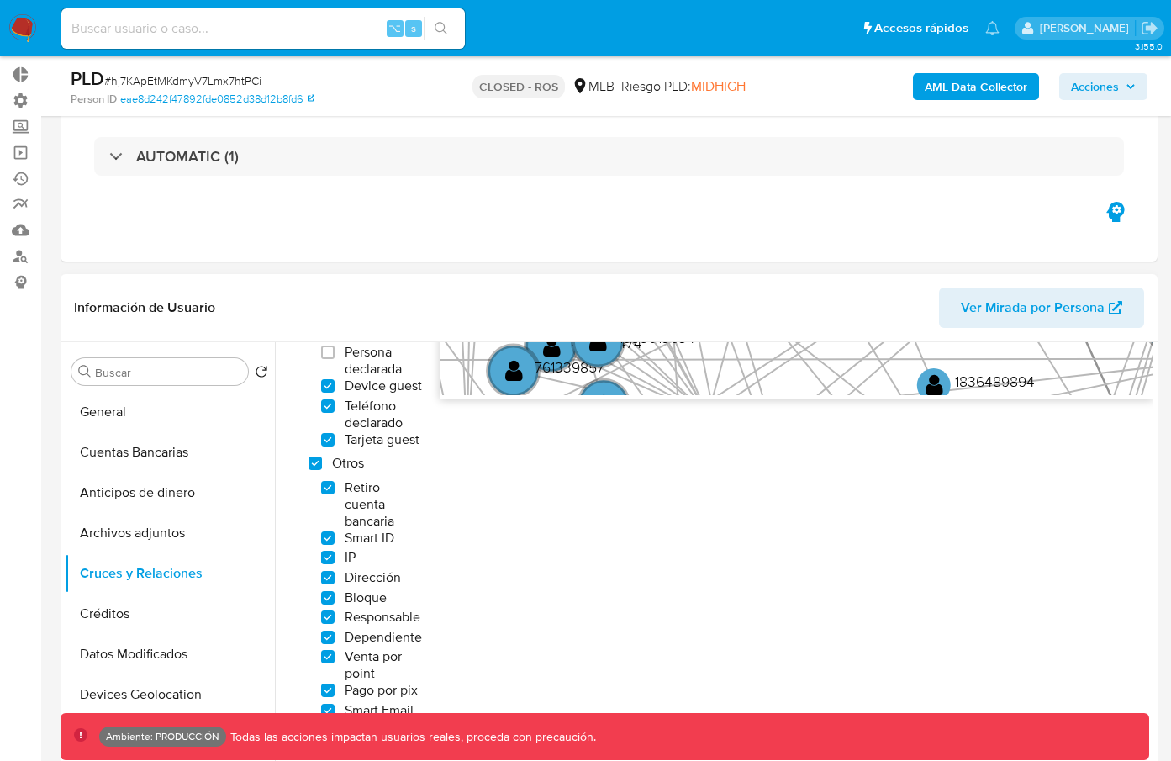
click at [339, 466] on span "Otros" at bounding box center [348, 463] width 32 height 17
click at [322, 466] on others "Otros" at bounding box center [314, 462] width 13 height 13
checkbox others "false"
checkbox input "false"
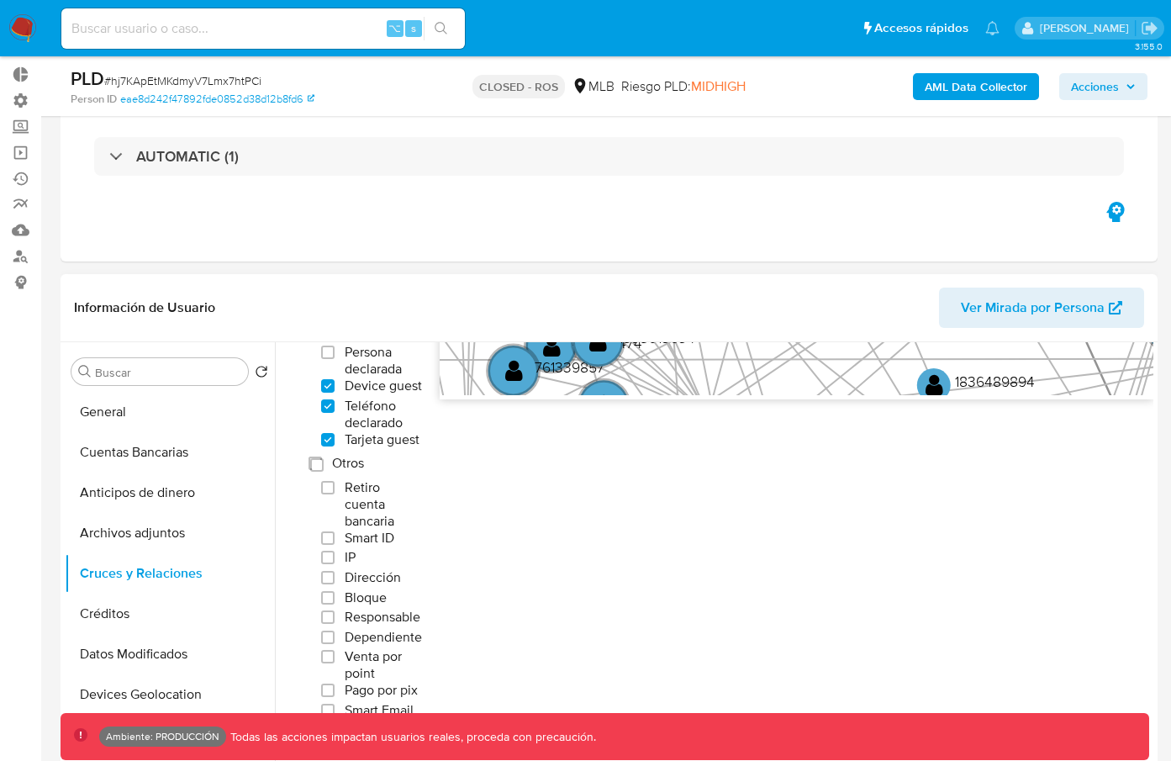
checkbox input "false"
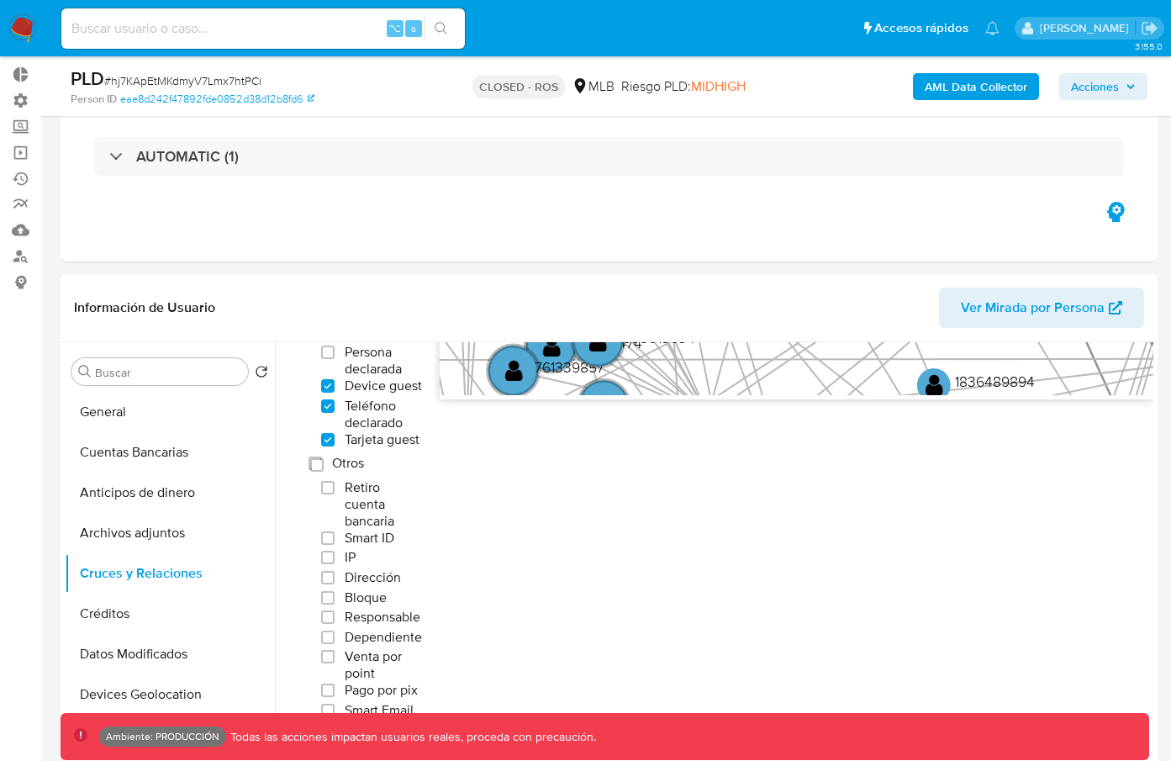
checkbox input "false"
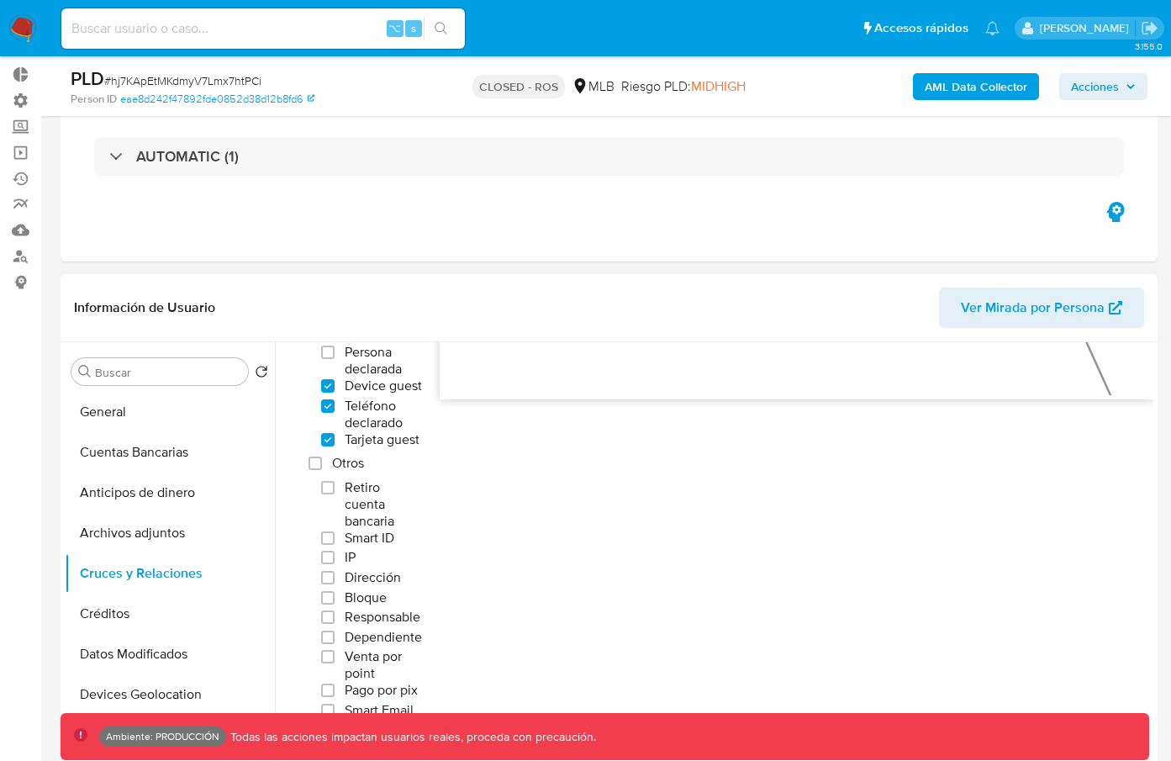
click at [345, 464] on span "Otros" at bounding box center [348, 463] width 32 height 17
click at [322, 464] on others "Otros" at bounding box center [314, 462] width 13 height 13
checkbox others "true"
checkbox input "true"
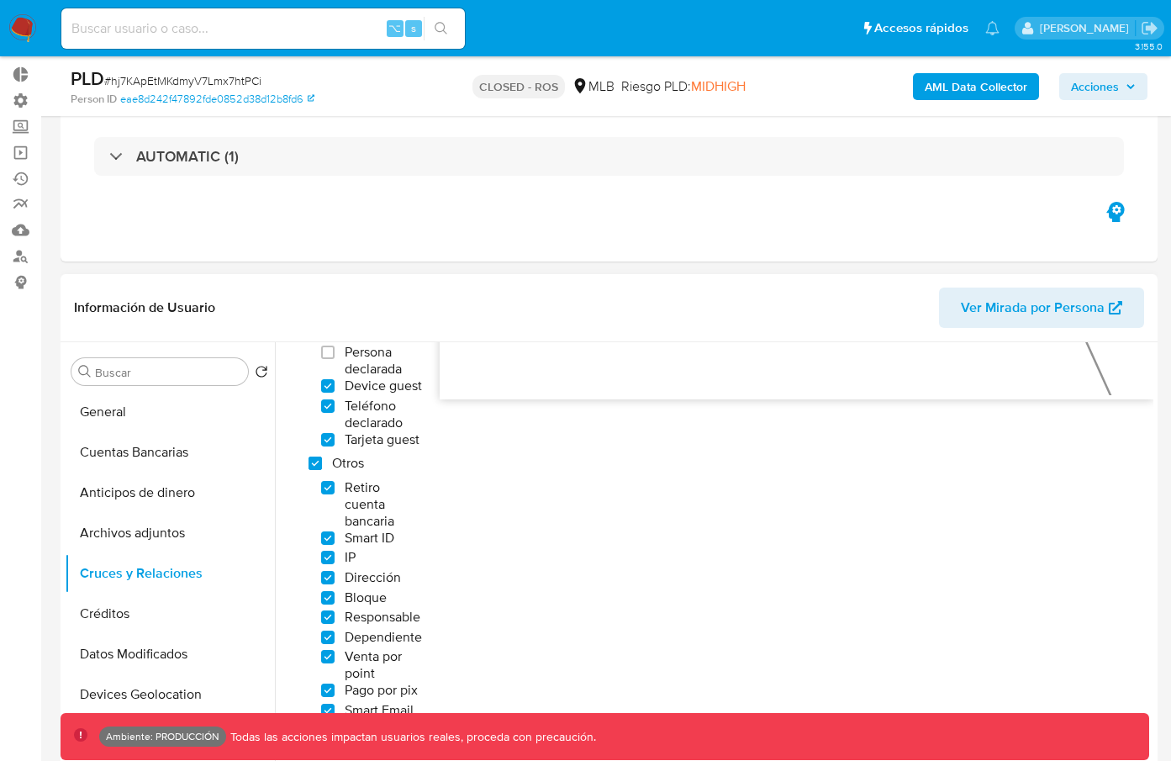
checkbox input "true"
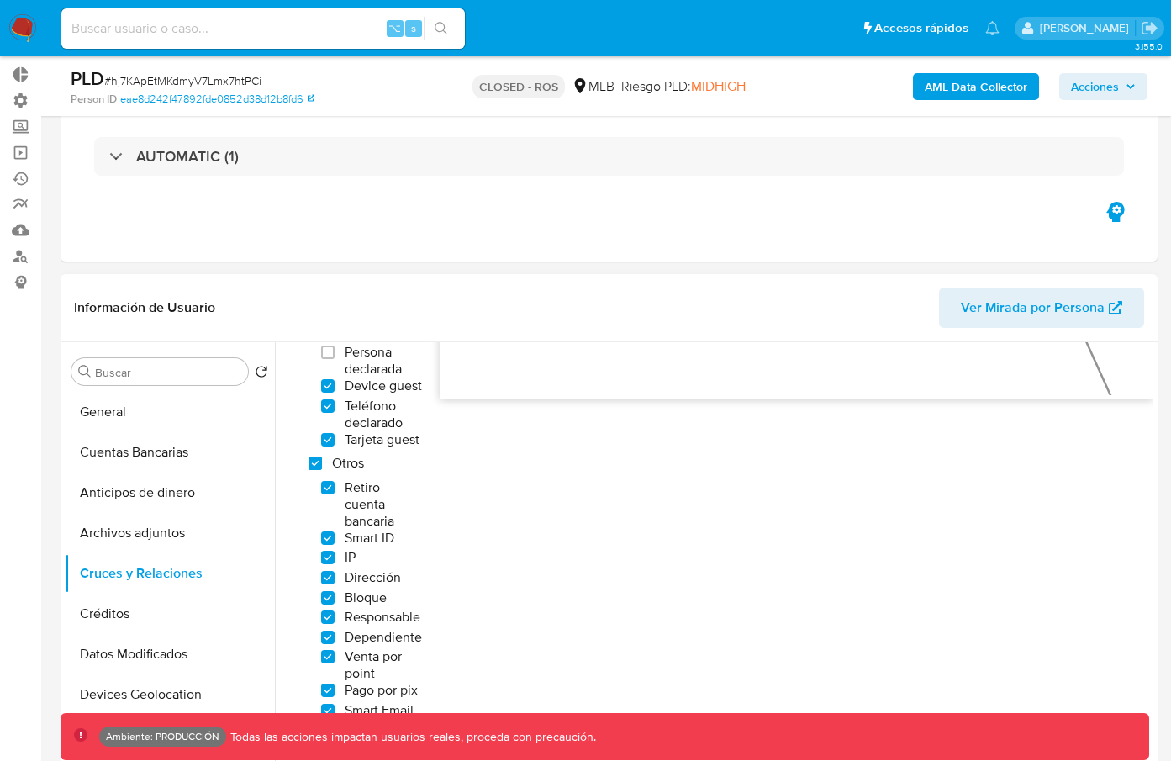
checkbox input "true"
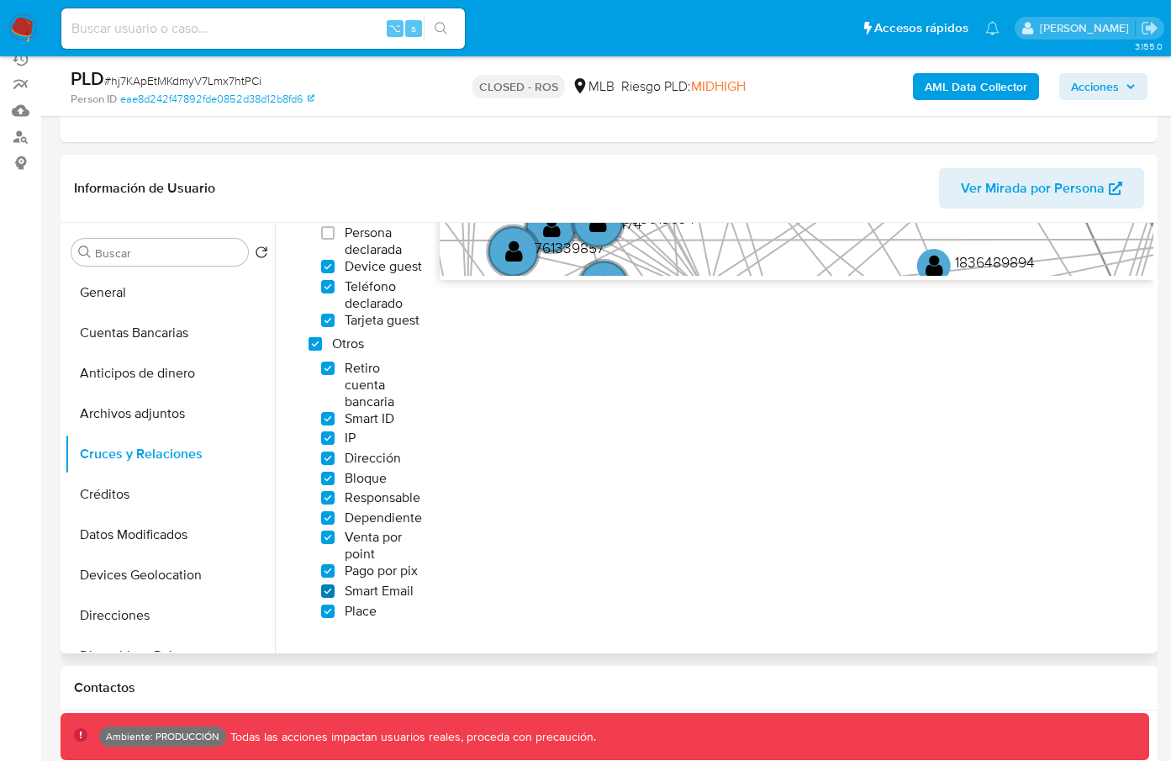
scroll to position [233, 0]
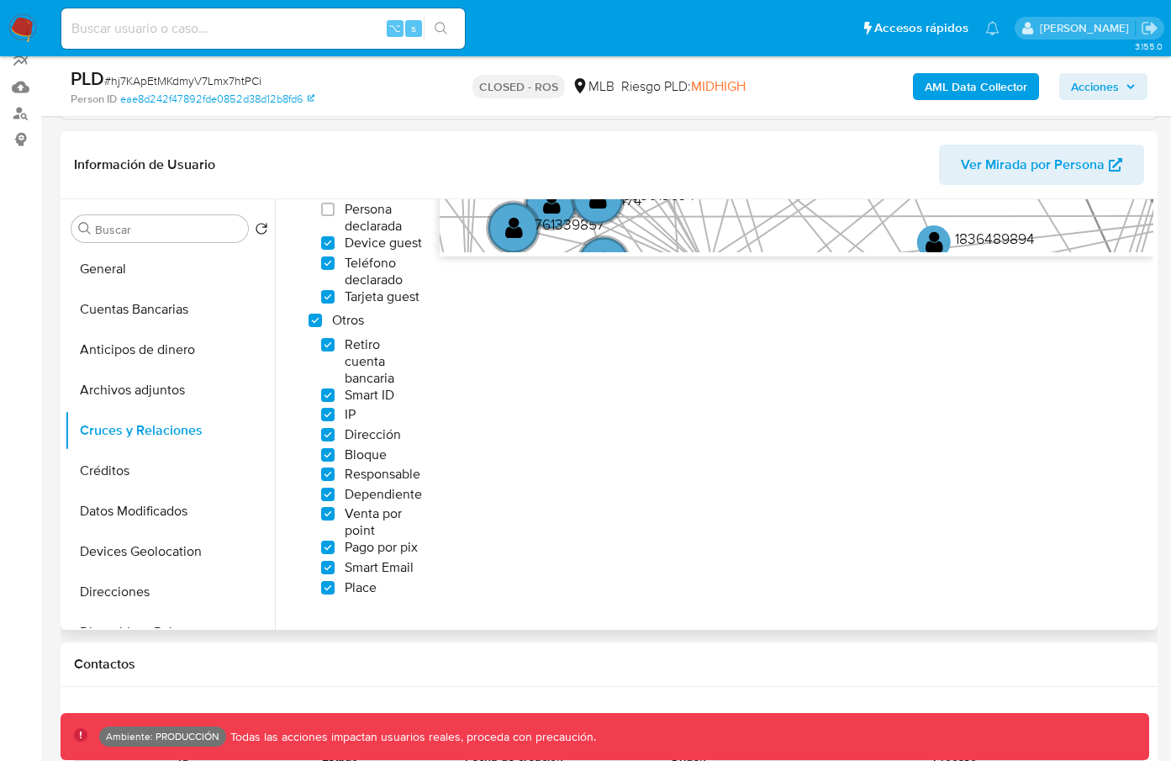
click at [348, 417] on span "IP" at bounding box center [350, 414] width 11 height 17
click at [334, 417] on input "IP" at bounding box center [327, 414] width 13 height 13
click at [348, 417] on span "IP" at bounding box center [350, 414] width 11 height 17
click at [334, 417] on input "IP" at bounding box center [327, 414] width 13 height 13
click at [348, 417] on span "IP" at bounding box center [350, 414] width 11 height 17
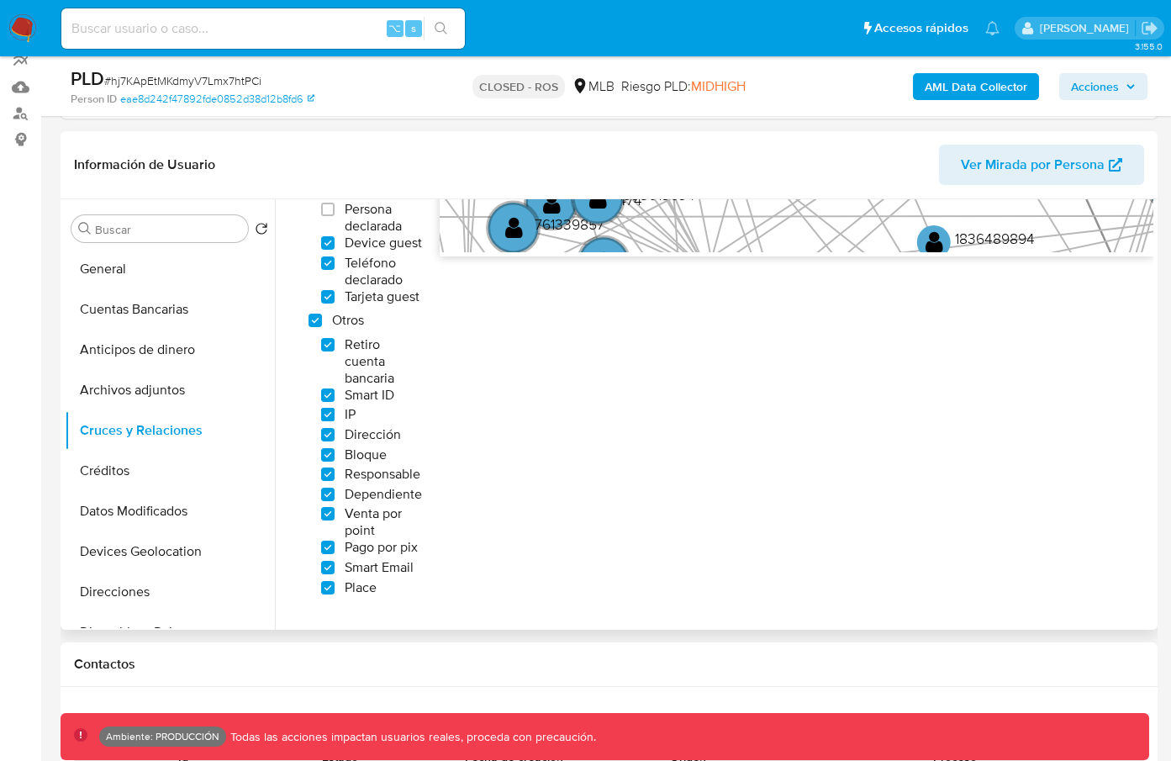
click at [334, 417] on input "IP" at bounding box center [327, 414] width 13 height 13
click at [348, 417] on span "IP" at bounding box center [350, 414] width 11 height 17
click at [334, 417] on input "IP" at bounding box center [327, 414] width 13 height 13
checkbox input "true"
click at [644, 424] on div "Filtros Confianza alta Device Tarjeta Persona validada Teléfono validado Confia…" at bounding box center [718, 314] width 869 height 613
